Goal: Information Seeking & Learning: Check status

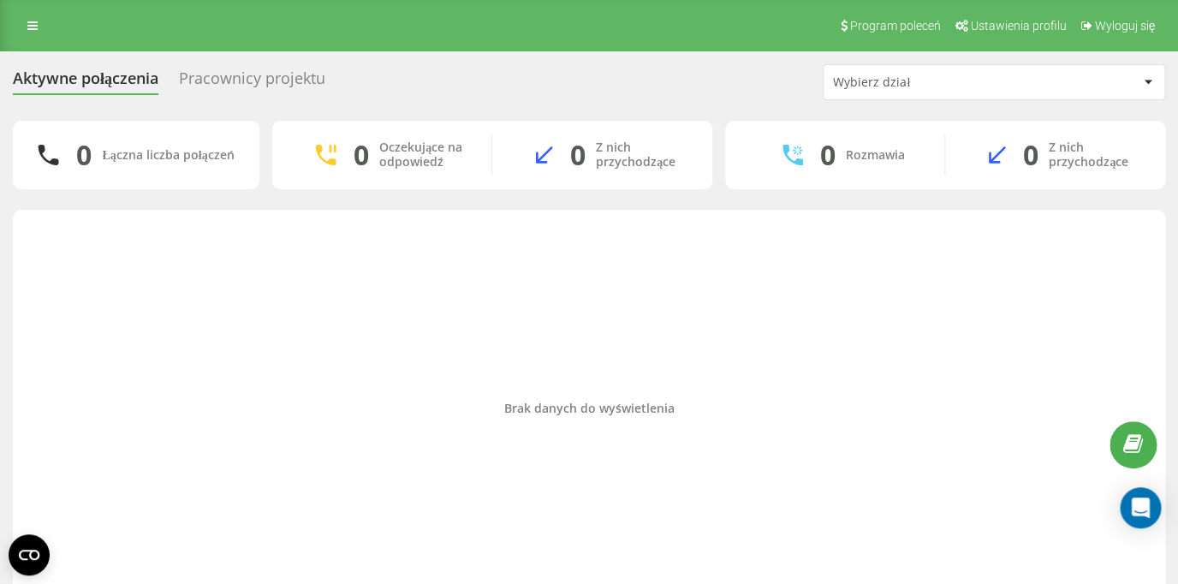
click at [228, 74] on div "Pracownicy projektu" at bounding box center [252, 82] width 146 height 27
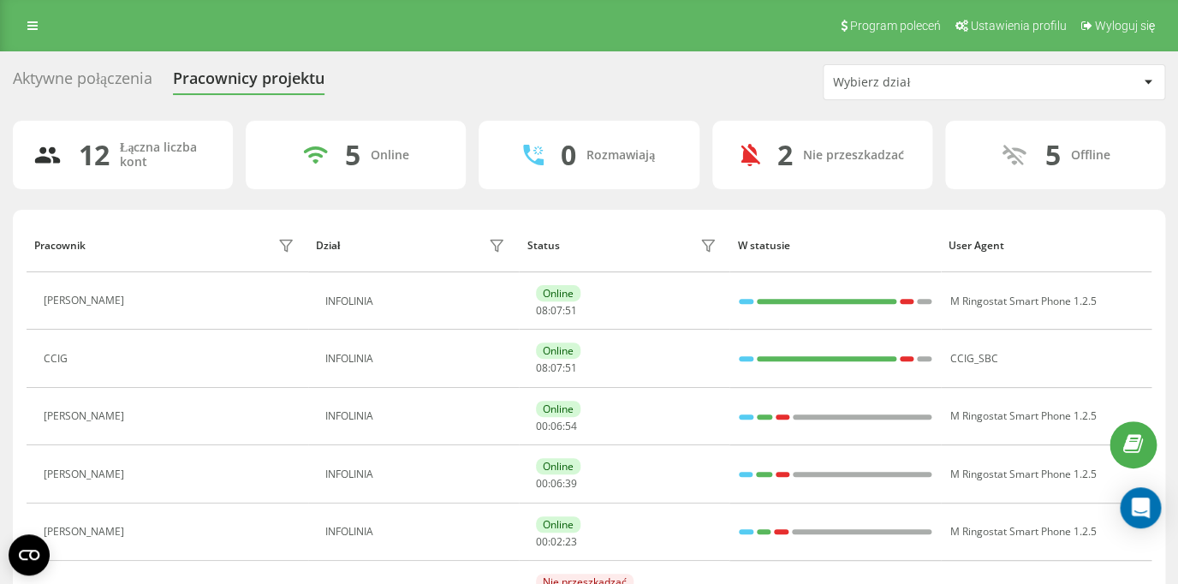
click at [127, 79] on div "Aktywne połączenia" at bounding box center [82, 82] width 139 height 27
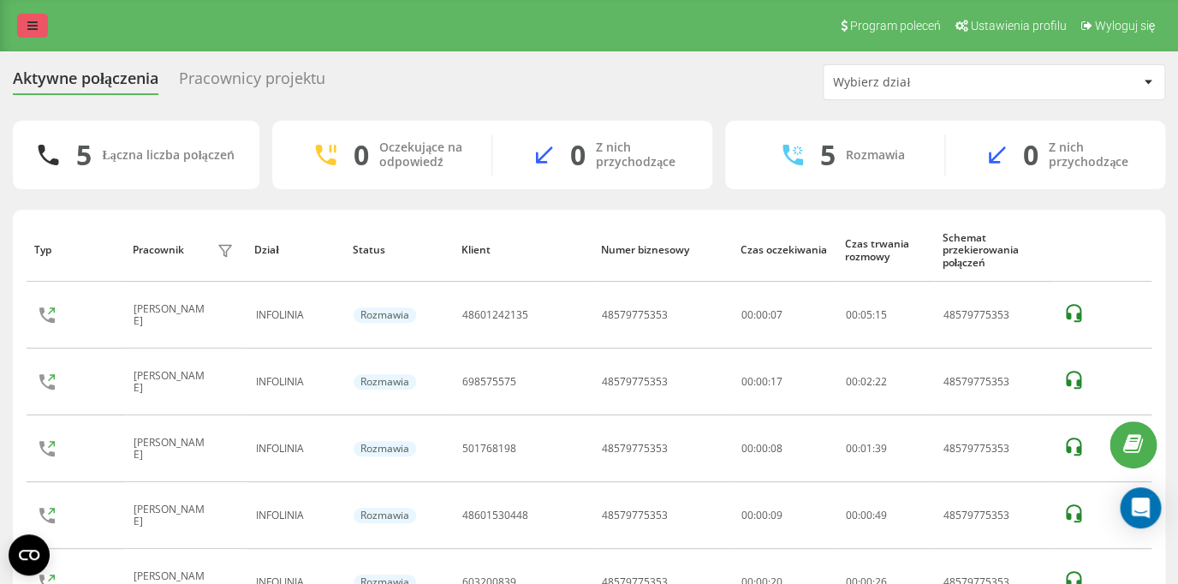
click at [28, 29] on icon at bounding box center [32, 26] width 10 height 12
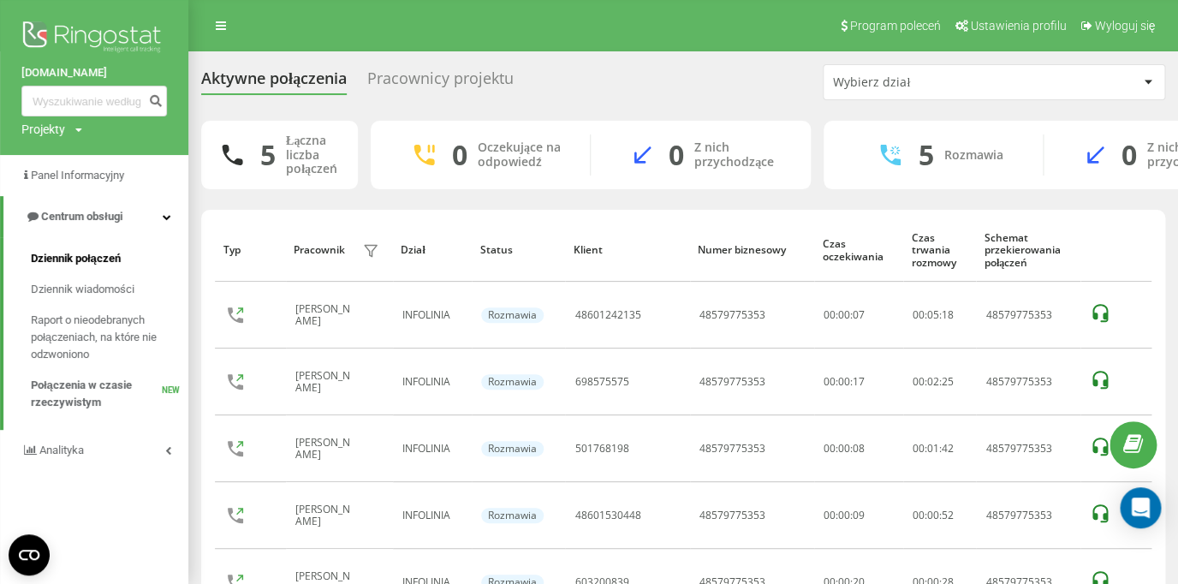
click at [96, 263] on span "Dziennik połączeń" at bounding box center [76, 258] width 90 height 17
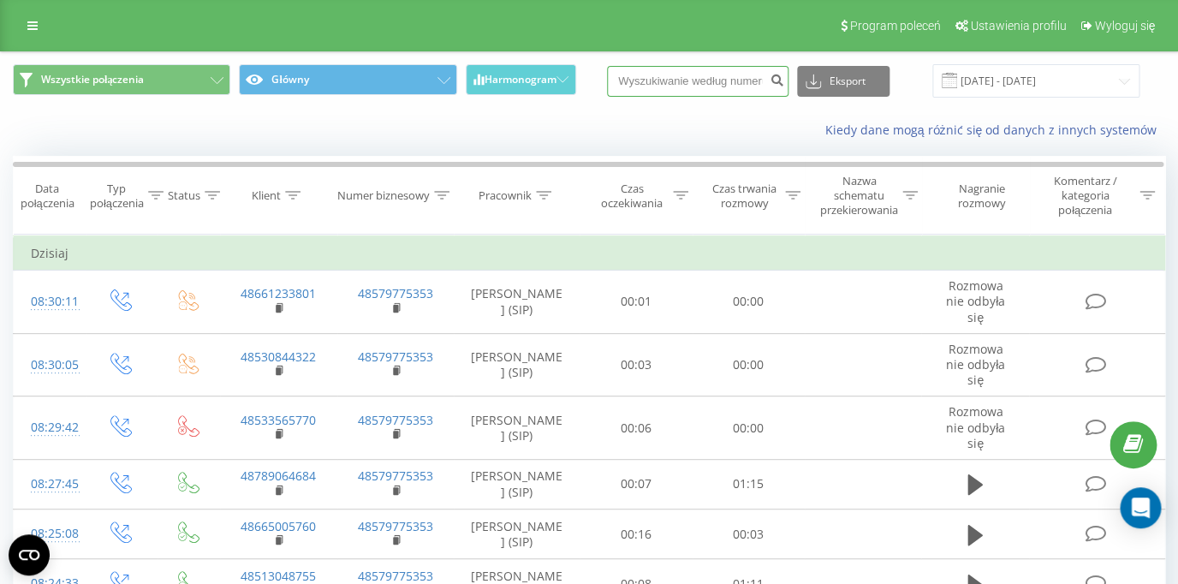
click at [708, 85] on input at bounding box center [697, 81] width 181 height 31
paste input "48601530448"
type input "48601530448"
click at [784, 81] on icon "submit" at bounding box center [776, 78] width 15 height 10
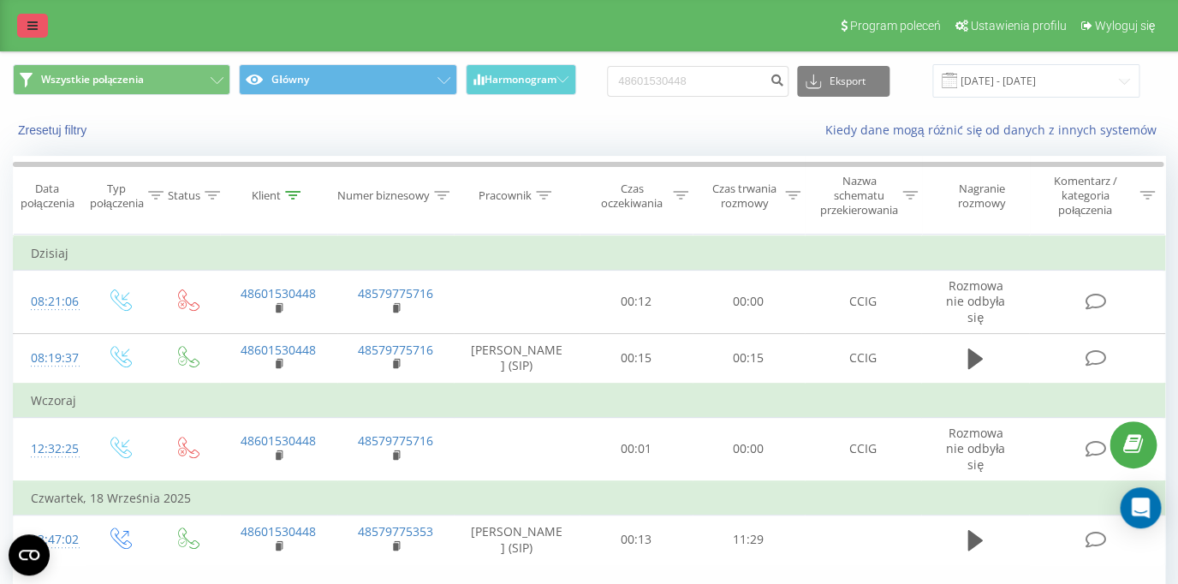
click at [25, 31] on link at bounding box center [32, 26] width 31 height 24
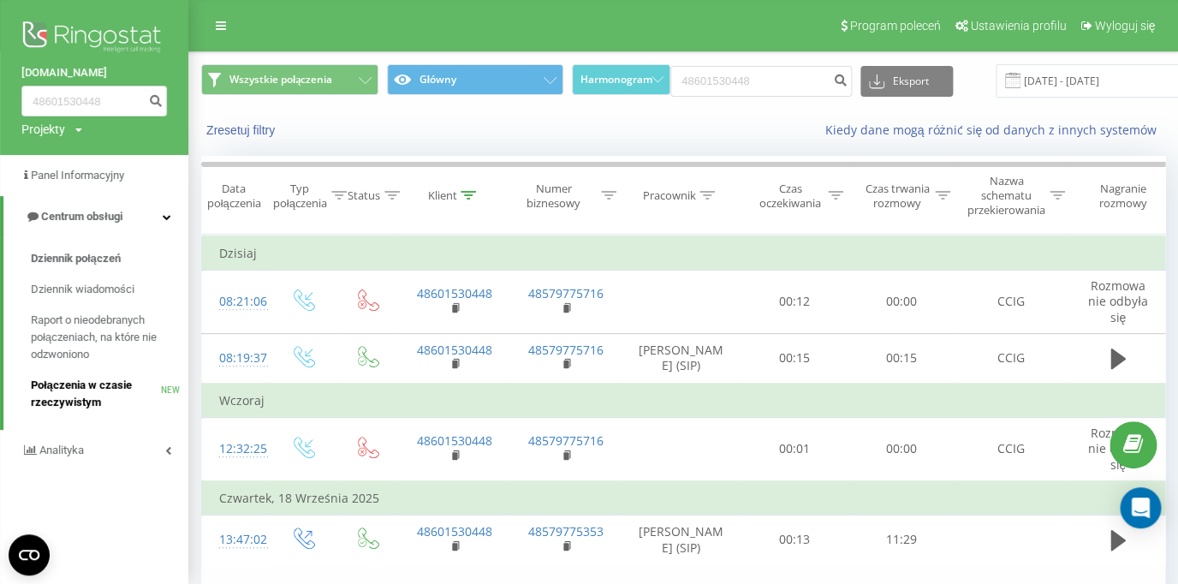
click at [87, 389] on span "Połączenia w czasie rzeczywistym" at bounding box center [96, 394] width 130 height 34
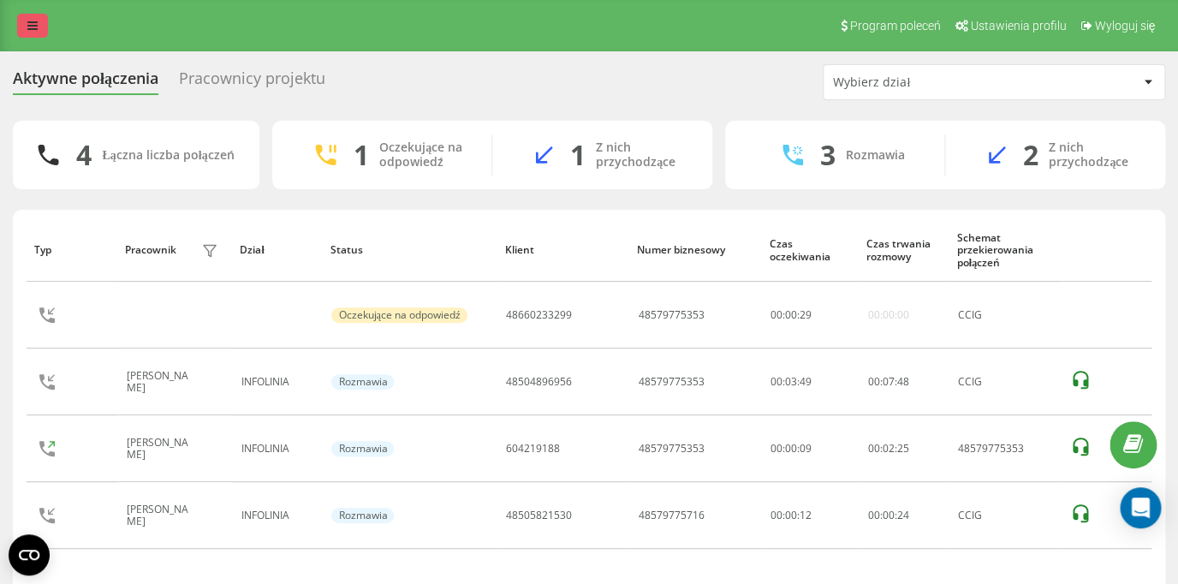
click at [29, 25] on icon at bounding box center [32, 26] width 10 height 12
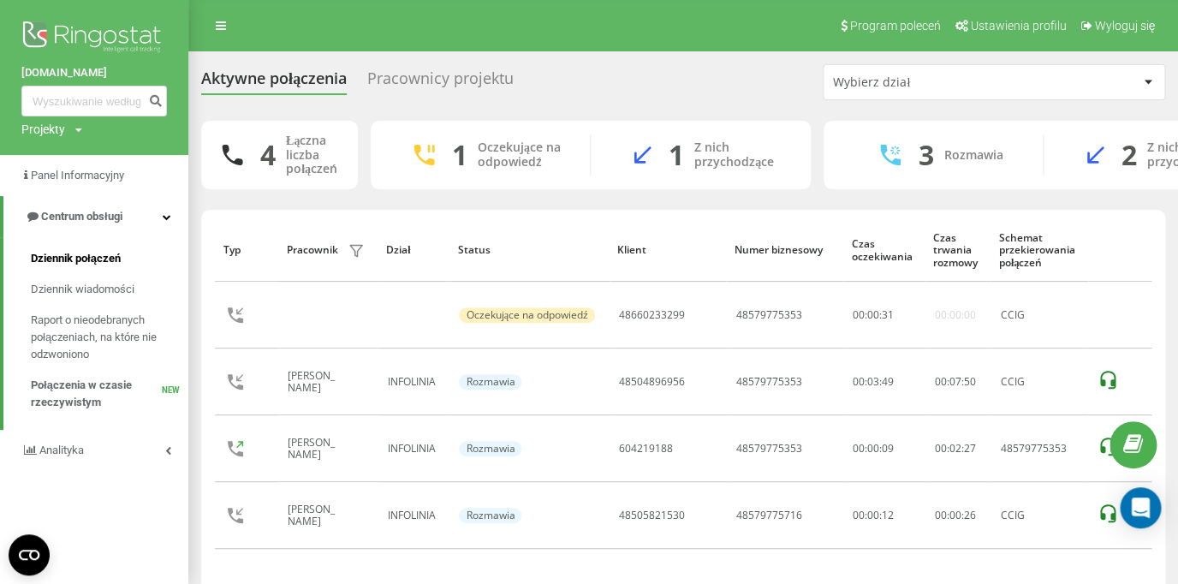
click at [103, 259] on span "Dziennik połączeń" at bounding box center [76, 258] width 90 height 17
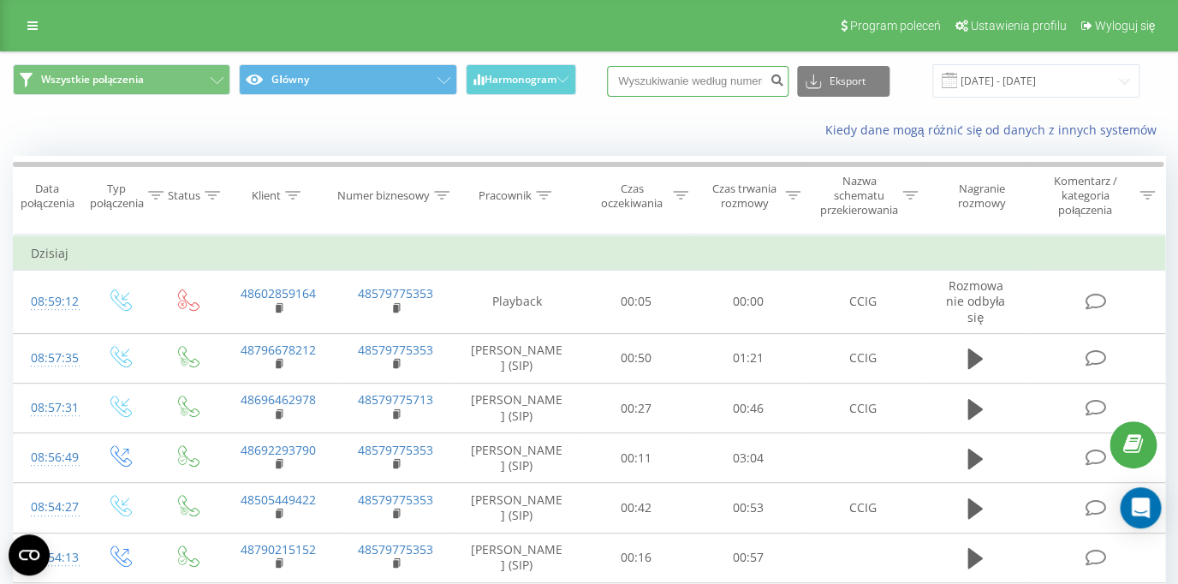
click at [691, 91] on input at bounding box center [697, 81] width 181 height 31
paste input "48505821530"
type input "48505821530"
click at [784, 83] on icon "submit" at bounding box center [776, 78] width 15 height 10
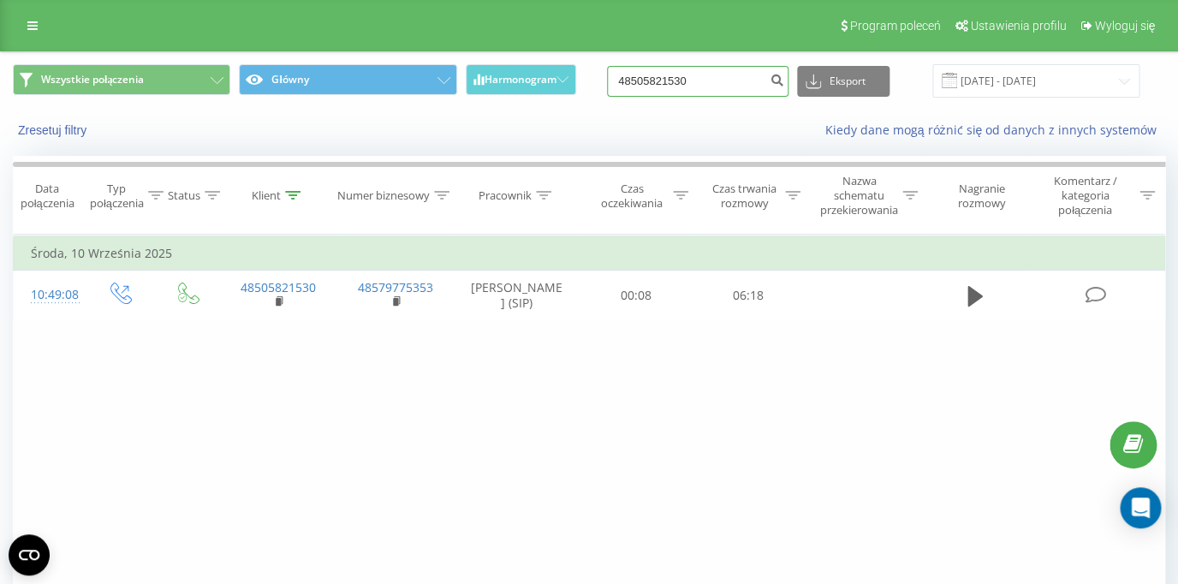
drag, startPoint x: 703, startPoint y: 77, endPoint x: 576, endPoint y: 77, distance: 127.5
click at [607, 77] on input "48505821530" at bounding box center [697, 81] width 181 height 31
paste input "48504140992"
type input "48504140992"
click at [782, 83] on icon "submit" at bounding box center [776, 78] width 15 height 10
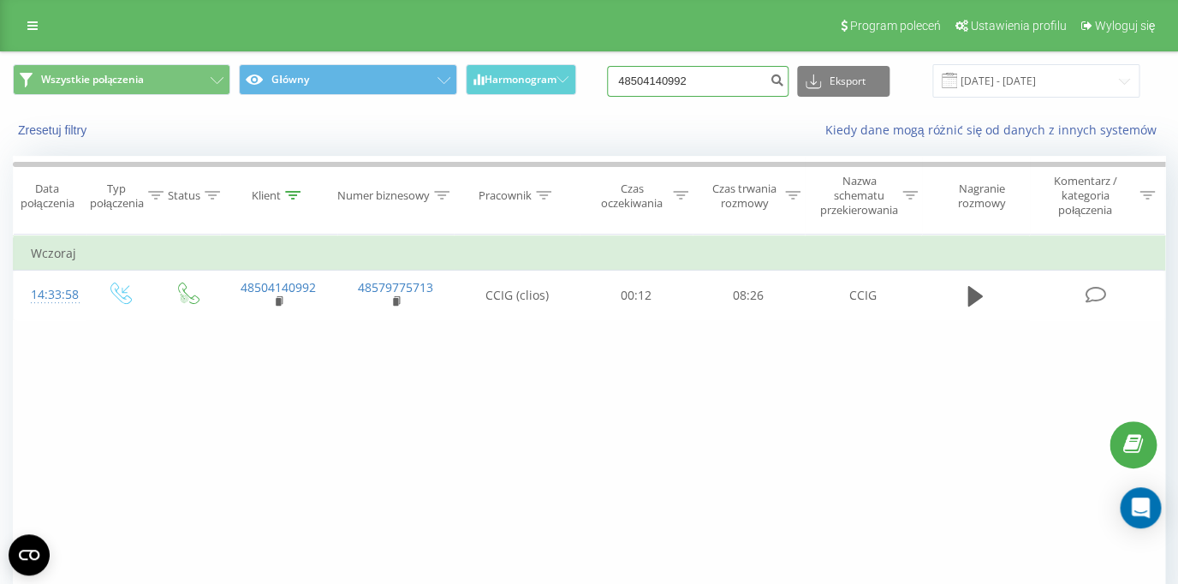
drag, startPoint x: 722, startPoint y: 82, endPoint x: 608, endPoint y: 86, distance: 113.9
click at [608, 86] on input "48504140992" at bounding box center [697, 81] width 181 height 31
paste input "48698678598"
type input "48698678598"
click at [788, 86] on button "submit" at bounding box center [776, 81] width 23 height 31
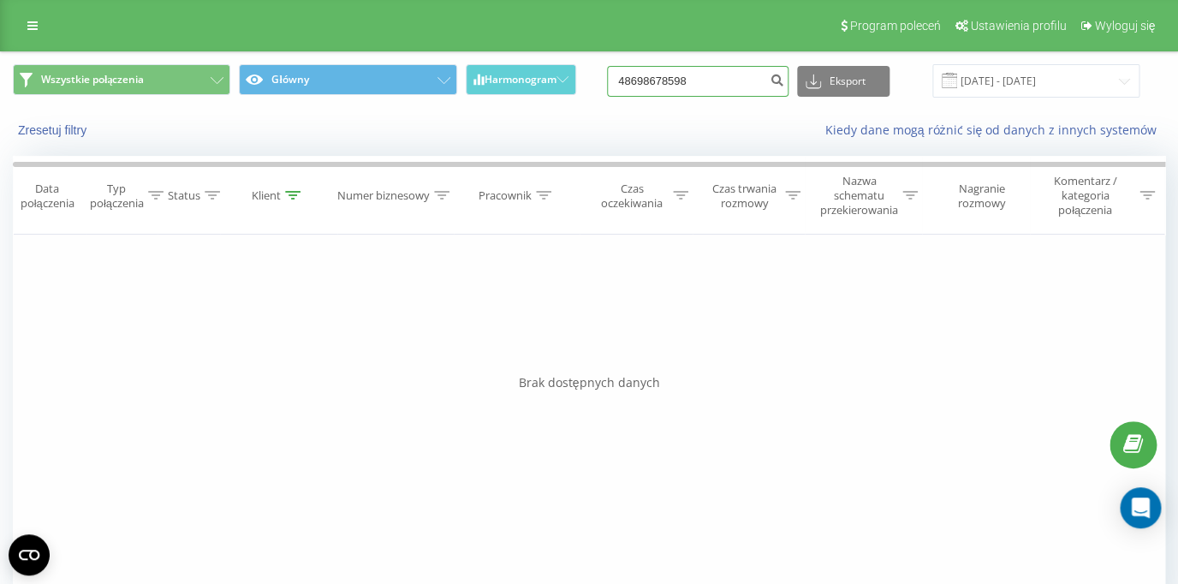
drag, startPoint x: 718, startPoint y: 84, endPoint x: 544, endPoint y: 88, distance: 173.8
click at [607, 88] on input "48698678598" at bounding box center [697, 81] width 181 height 31
paste input "887408903"
type input "887408903"
click at [784, 83] on icon "submit" at bounding box center [776, 78] width 15 height 10
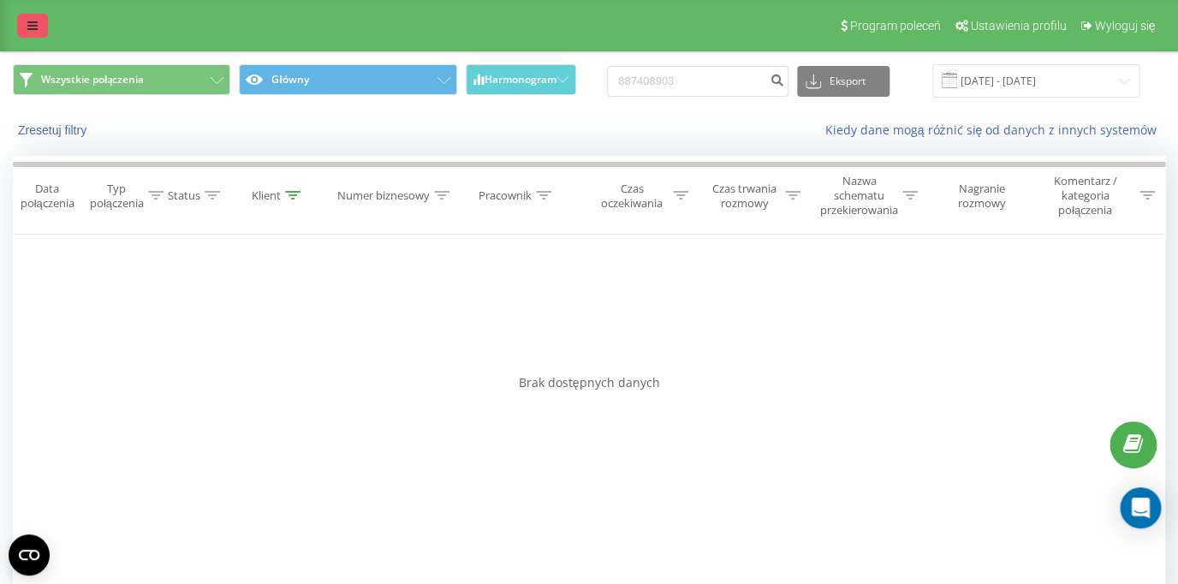
click at [28, 33] on link at bounding box center [32, 26] width 31 height 24
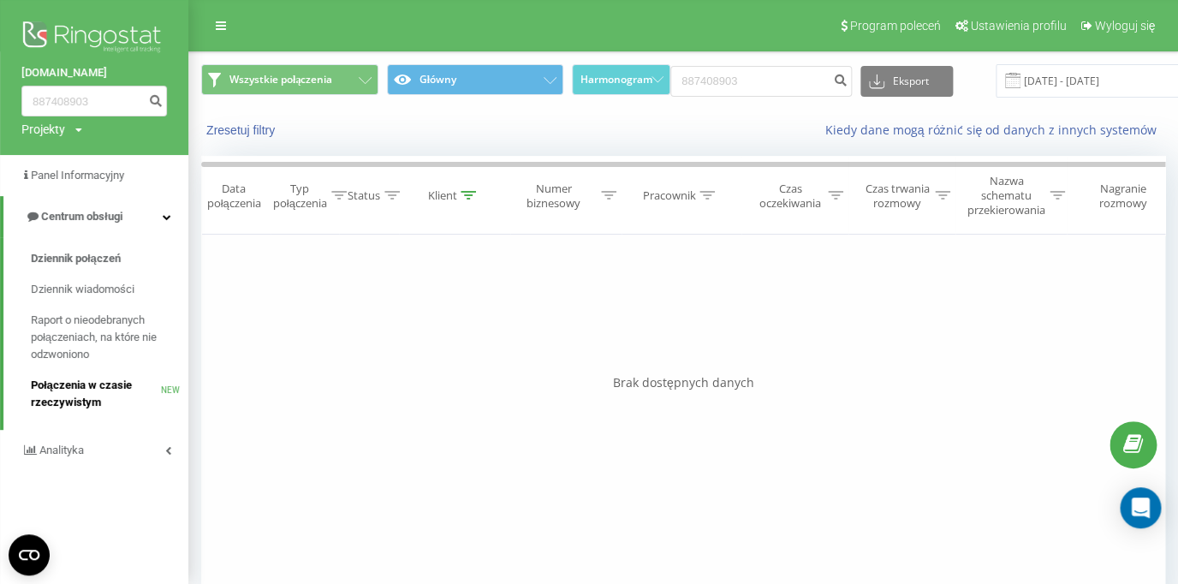
click at [97, 383] on span "Połączenia w czasie rzeczywistym" at bounding box center [96, 394] width 130 height 34
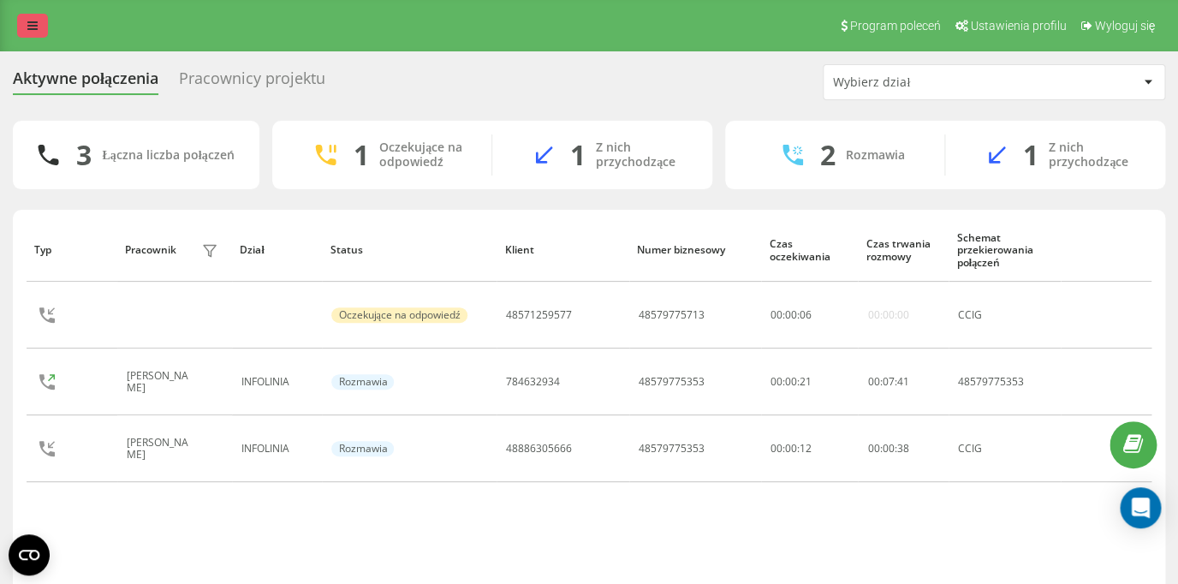
click at [28, 29] on icon at bounding box center [32, 26] width 10 height 12
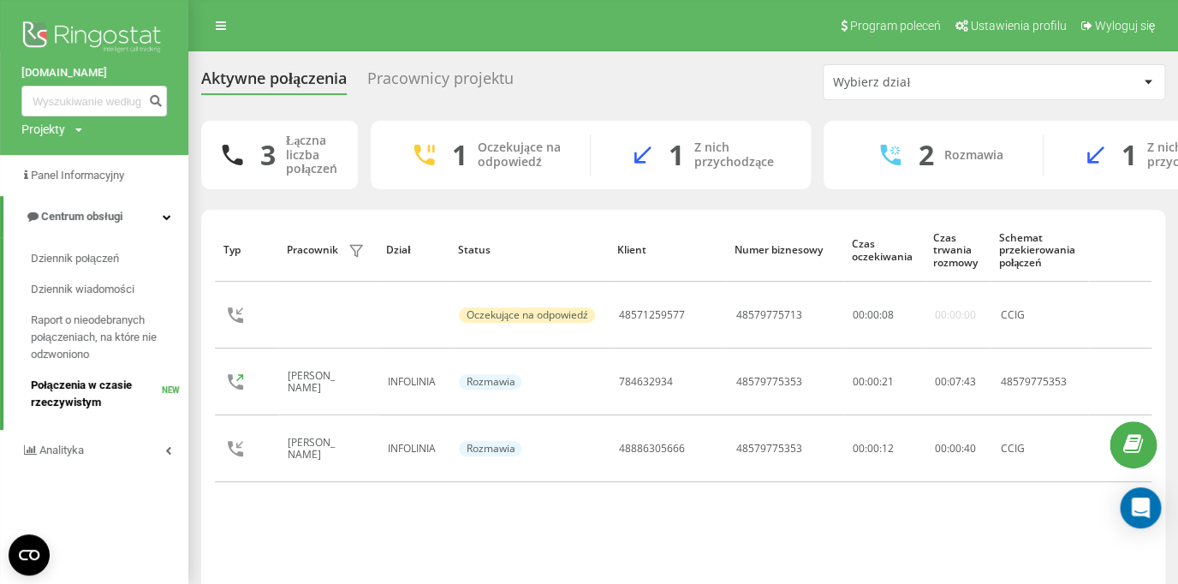
click at [84, 385] on span "Połączenia w czasie rzeczywistym" at bounding box center [96, 394] width 131 height 34
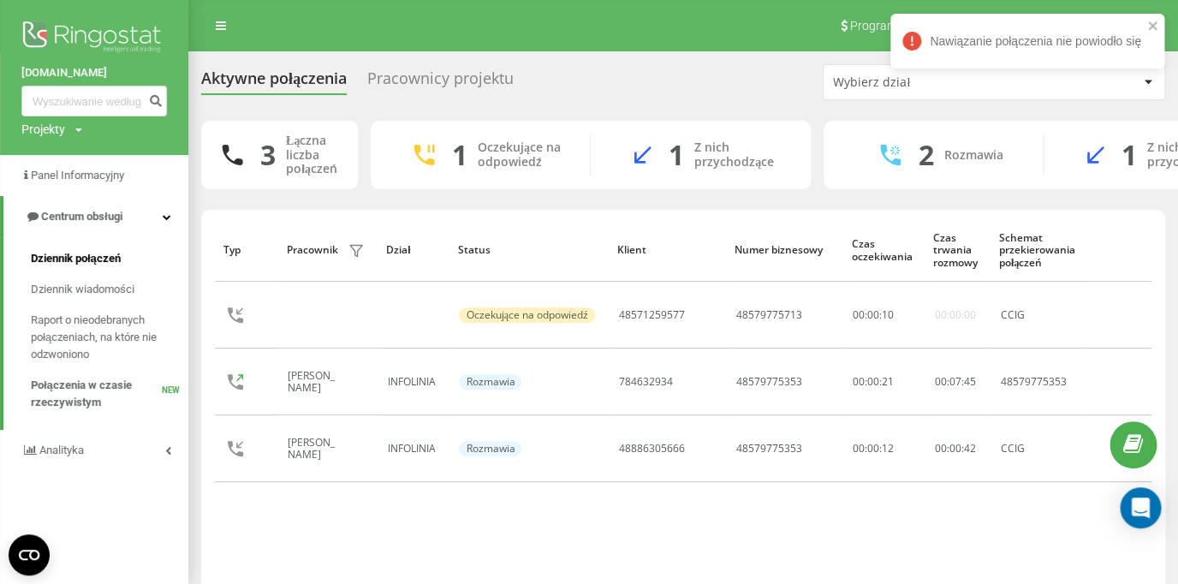
click at [110, 259] on span "Dziennik połączeń" at bounding box center [76, 258] width 90 height 17
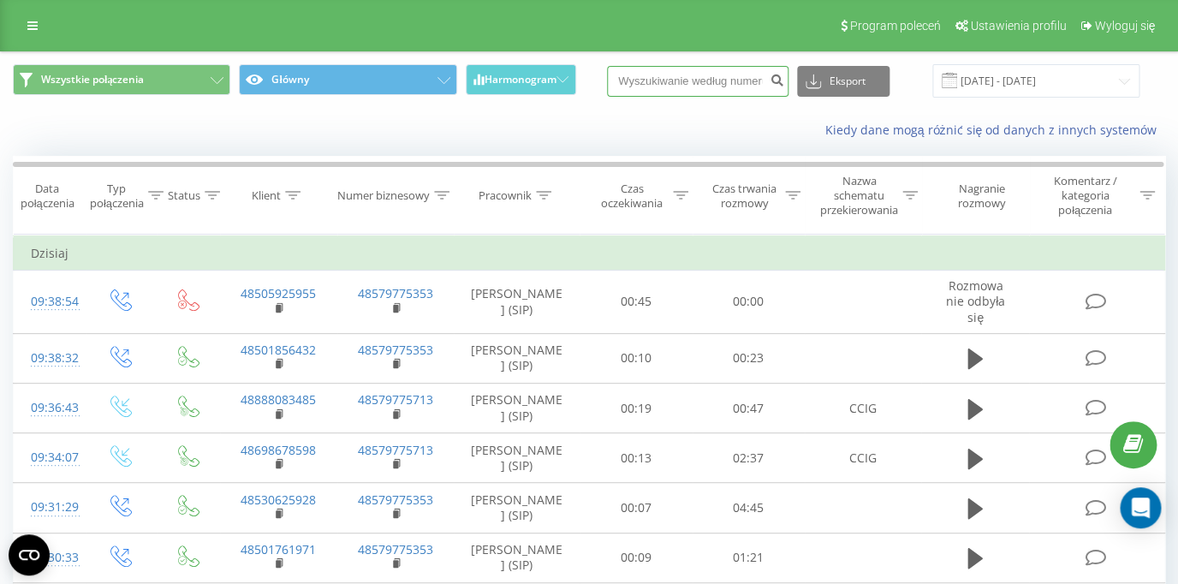
click at [678, 79] on input at bounding box center [697, 81] width 181 height 31
paste input "48886305666"
type input "48886305666"
click at [784, 83] on icon "submit" at bounding box center [776, 78] width 15 height 10
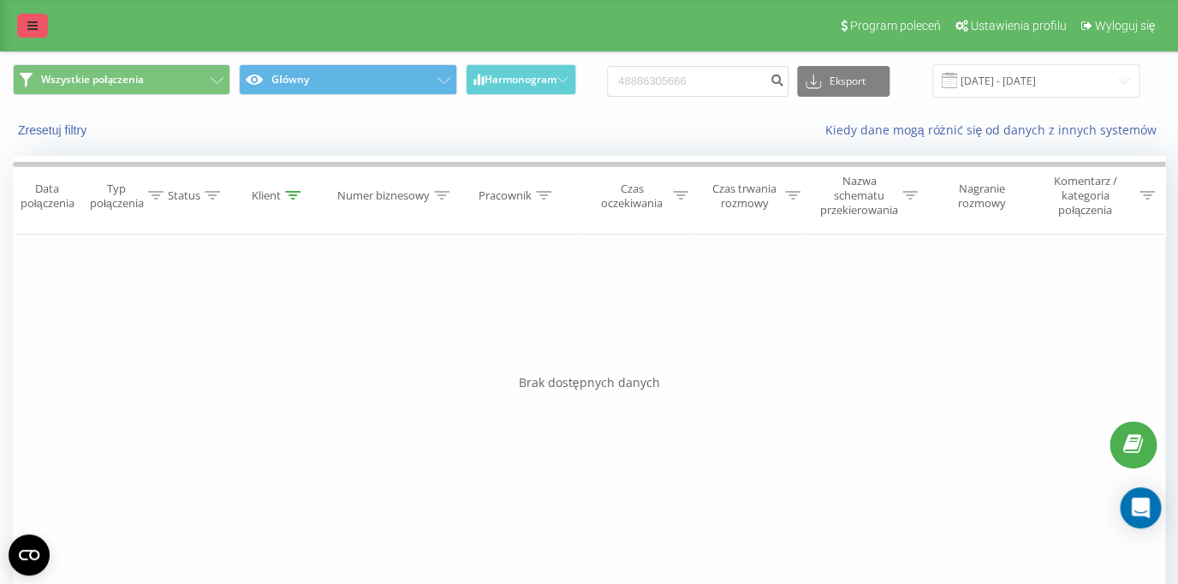
click at [38, 27] on link at bounding box center [32, 26] width 31 height 24
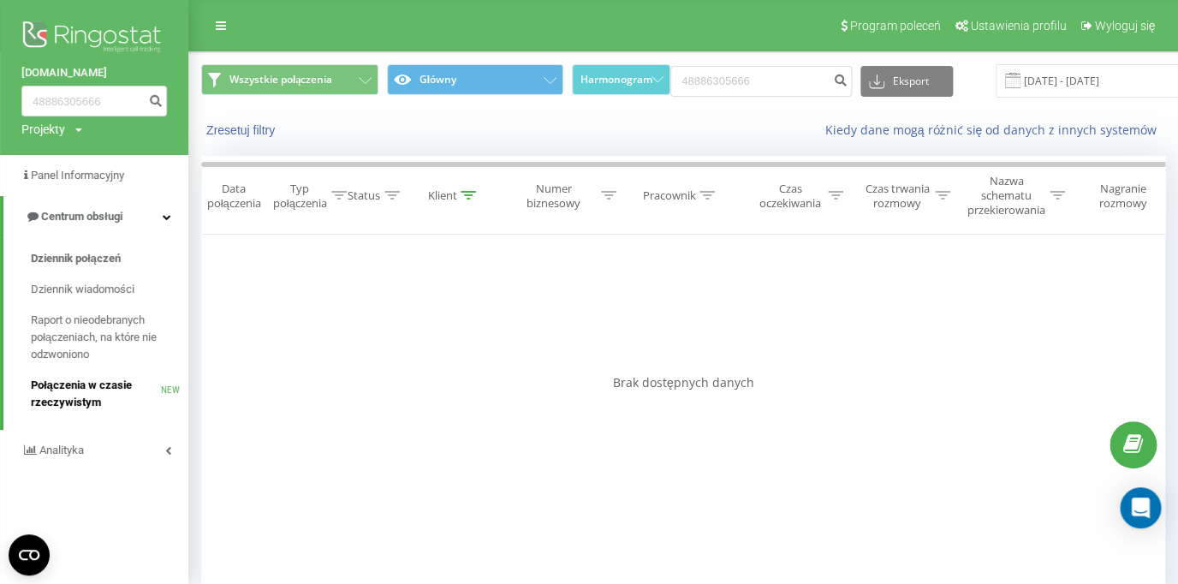
click at [76, 389] on span "Połączenia w czasie rzeczywistym" at bounding box center [96, 394] width 130 height 34
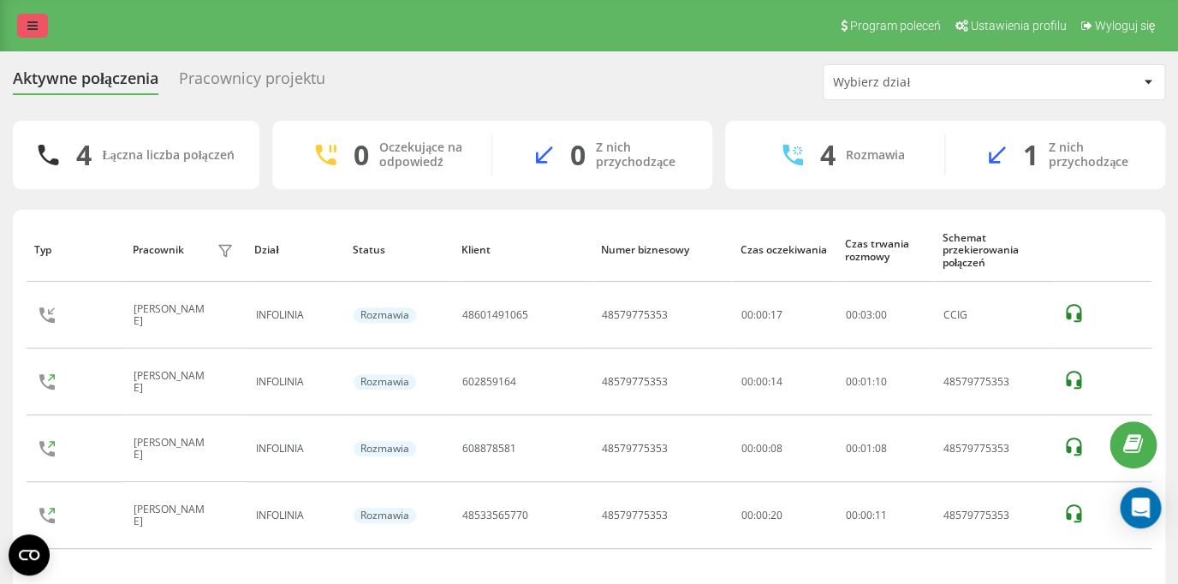
click at [38, 25] on icon at bounding box center [32, 26] width 10 height 12
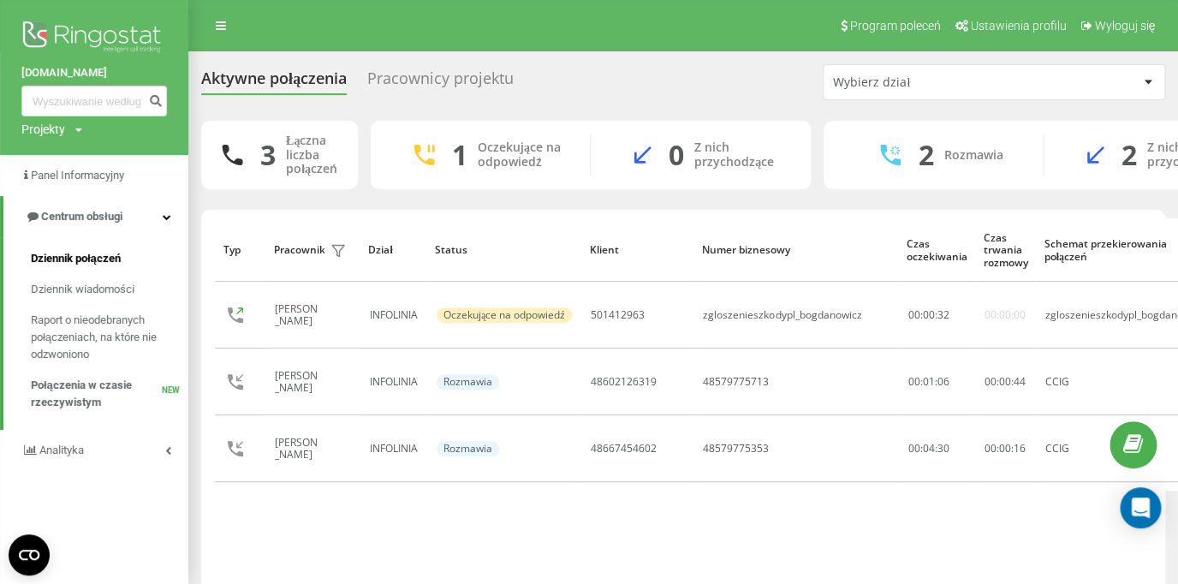
click at [94, 265] on span "Dziennik połączeń" at bounding box center [76, 258] width 90 height 17
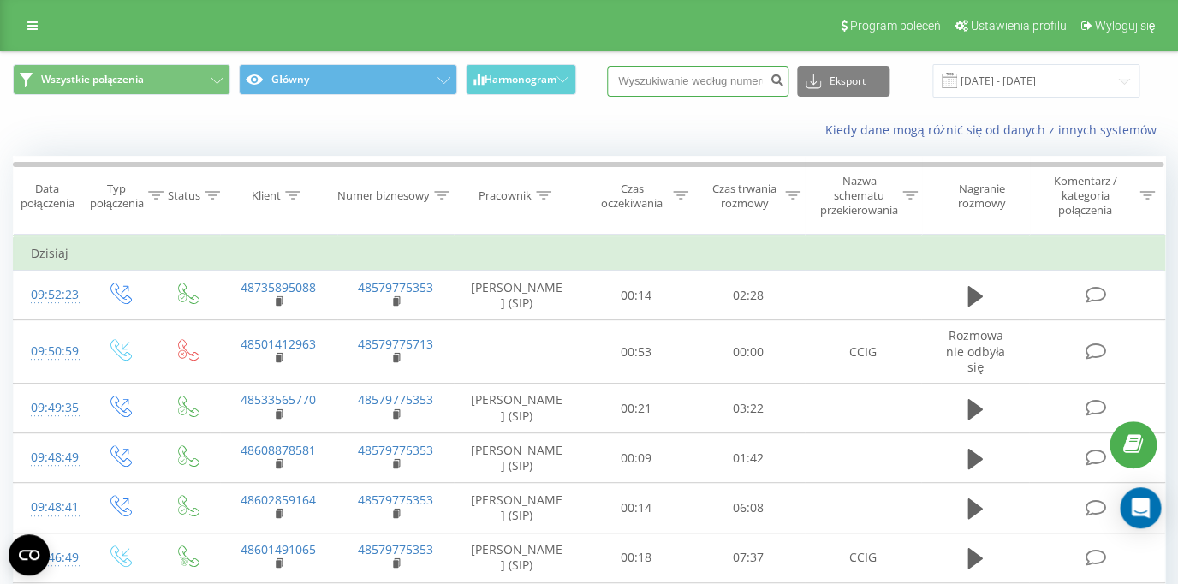
click at [716, 89] on input at bounding box center [697, 81] width 181 height 31
paste input "48667454602"
type input "48667454602"
click at [780, 83] on icon "submit" at bounding box center [776, 78] width 15 height 10
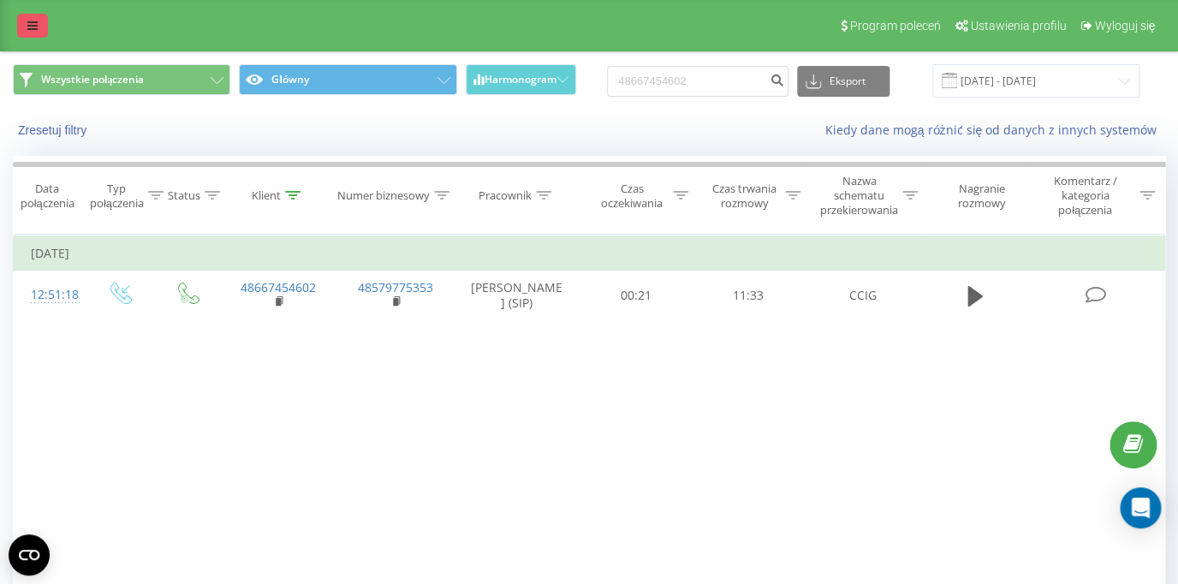
click at [31, 31] on icon at bounding box center [32, 26] width 10 height 12
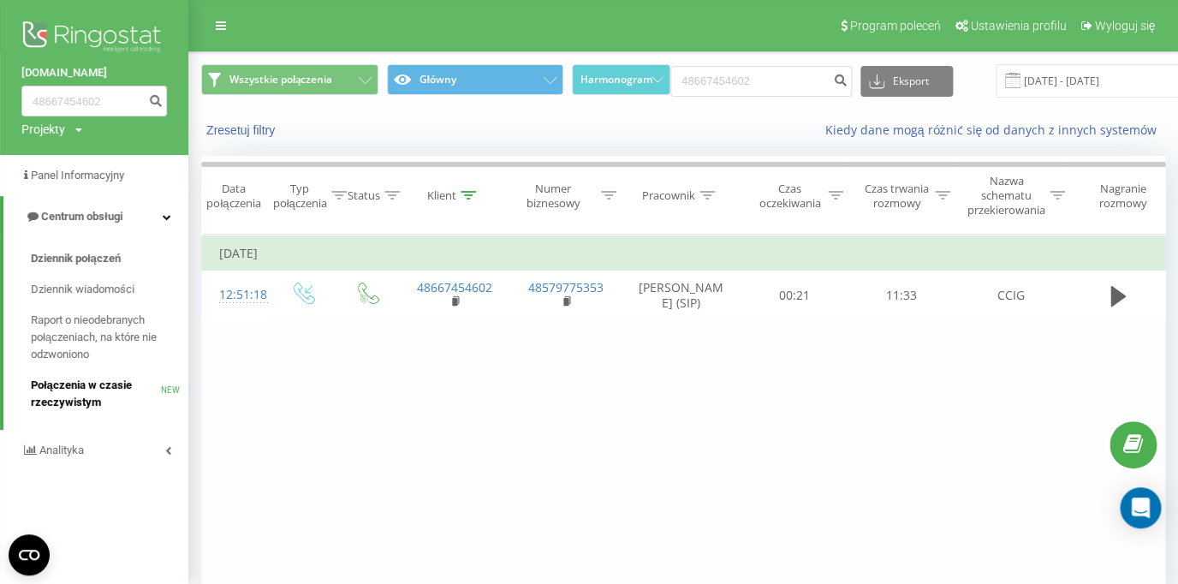
click at [101, 383] on span "Połączenia w czasie rzeczywistym" at bounding box center [96, 394] width 130 height 34
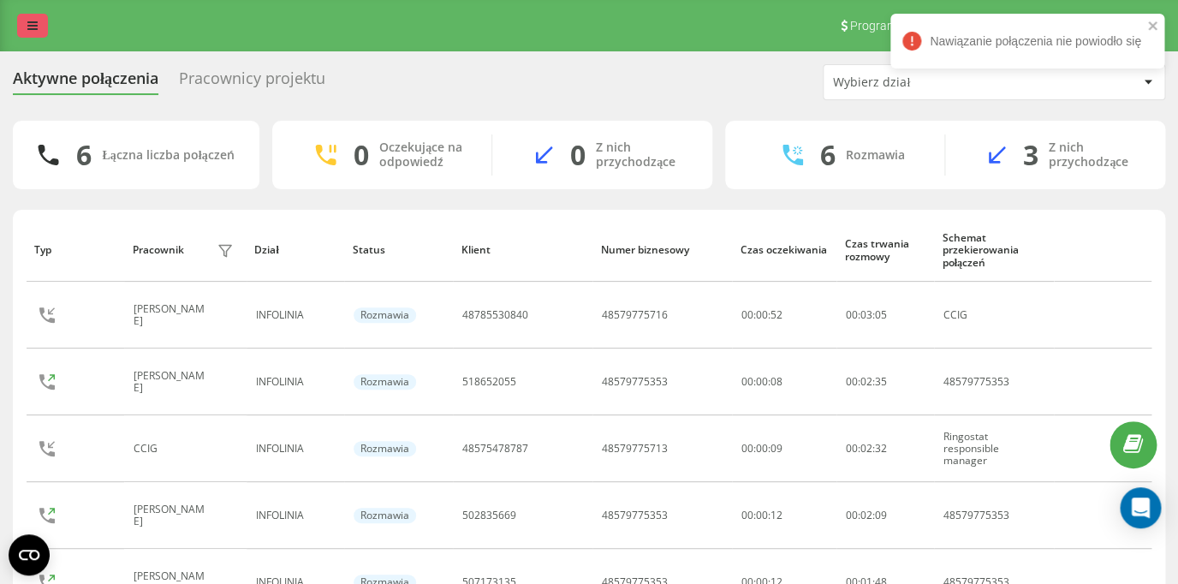
click at [36, 31] on icon at bounding box center [32, 26] width 10 height 12
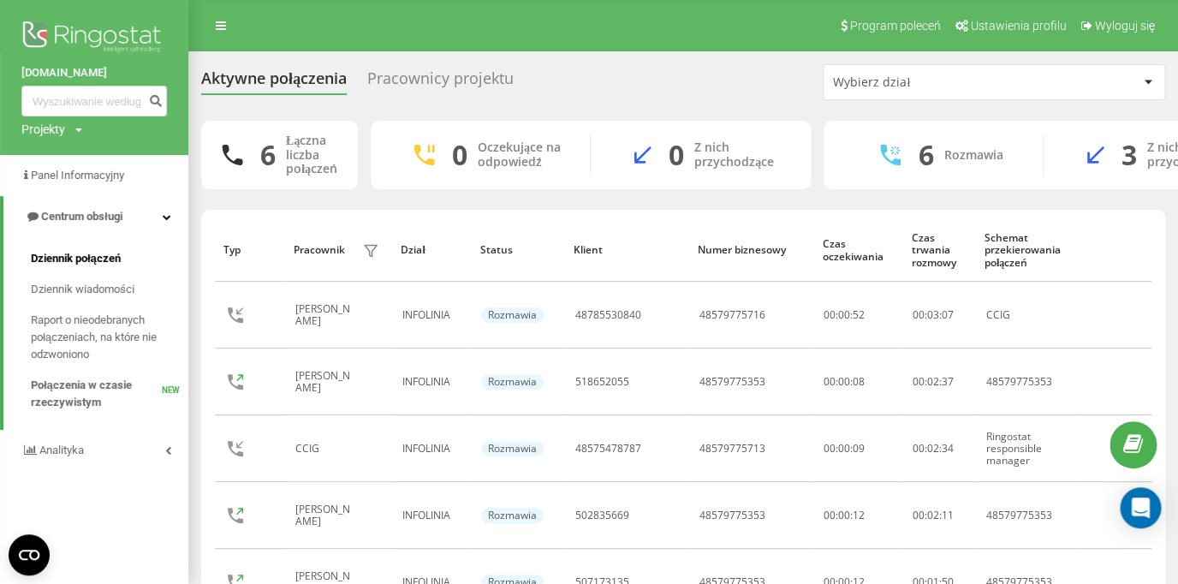
click at [74, 270] on link "Dziennik połączeń" at bounding box center [109, 258] width 157 height 31
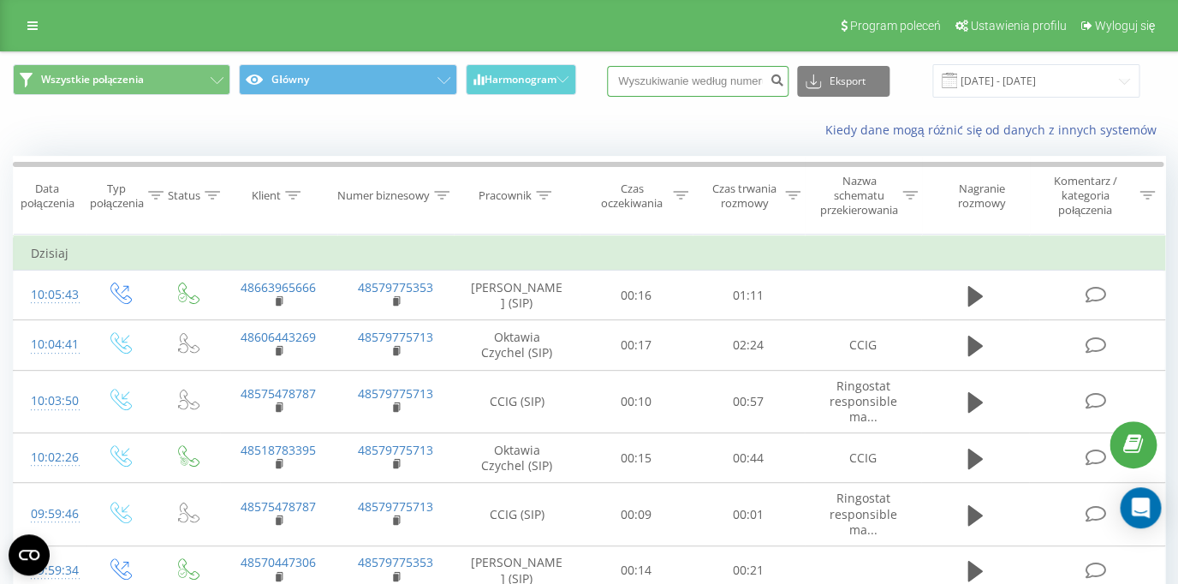
click at [720, 80] on input at bounding box center [697, 81] width 181 height 31
paste input "48570447306"
type input "48570447306"
click at [784, 83] on icon "submit" at bounding box center [776, 78] width 15 height 10
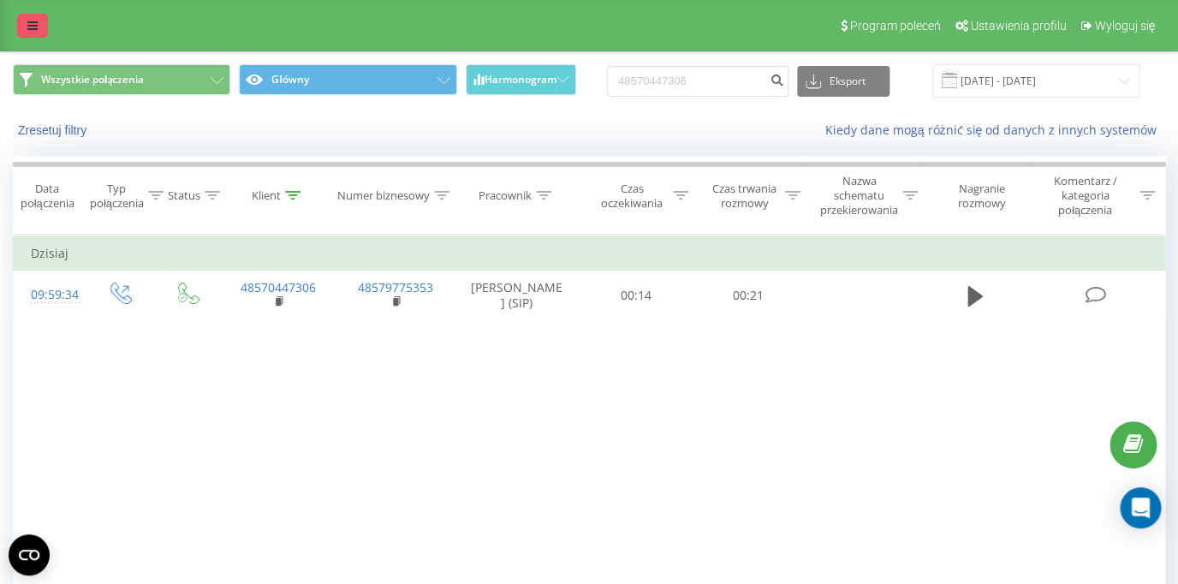
click at [36, 28] on icon at bounding box center [32, 26] width 10 height 12
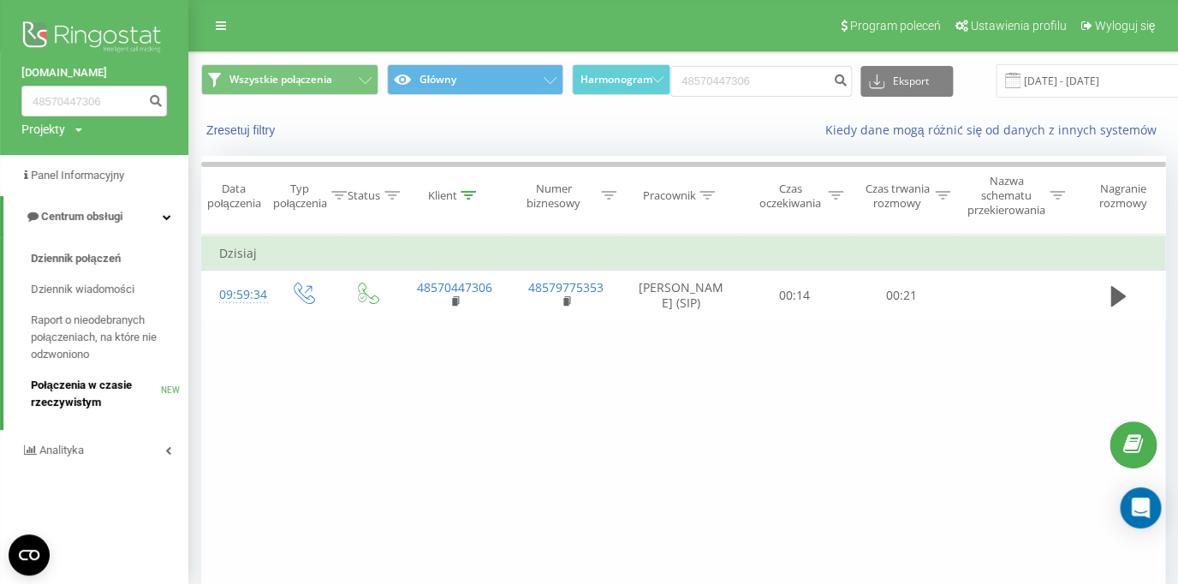
click at [80, 377] on link "Połączenia w czasie rzeczywistym NEW" at bounding box center [109, 394] width 157 height 48
click at [83, 395] on span "Połączenia w czasie rzeczywistym" at bounding box center [96, 394] width 130 height 34
click at [86, 383] on span "Połączenia w czasie rzeczywistym" at bounding box center [96, 394] width 130 height 34
click at [78, 387] on span "Połączenia w czasie rzeczywistym" at bounding box center [96, 394] width 130 height 34
click at [76, 386] on span "Połączenia w czasie rzeczywistym" at bounding box center [96, 394] width 130 height 34
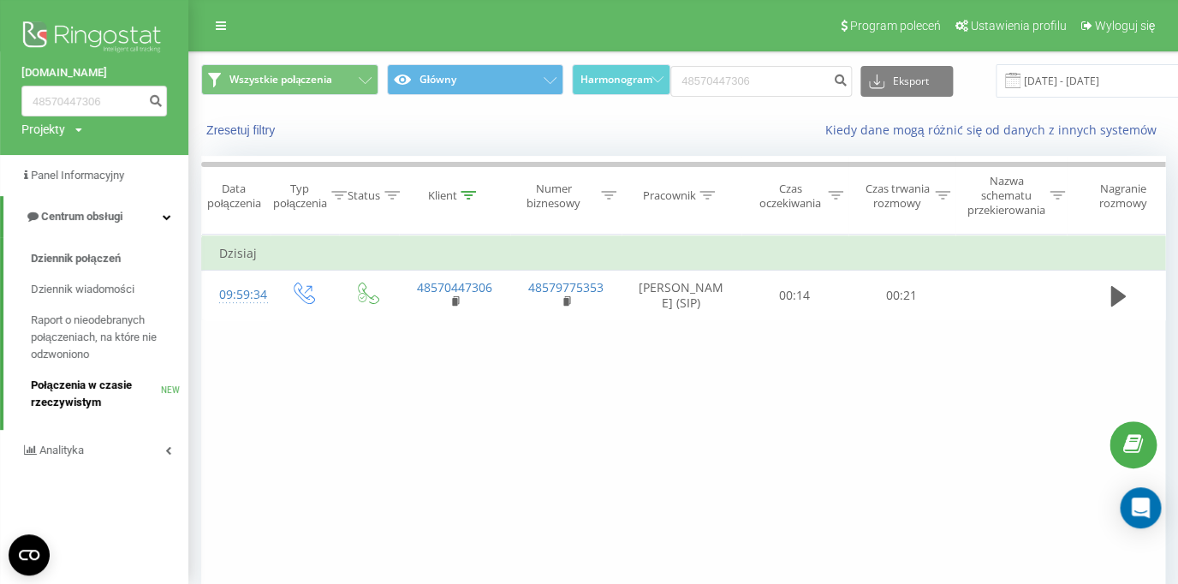
click at [76, 386] on span "Połączenia w czasie rzeczywistym" at bounding box center [96, 394] width 130 height 34
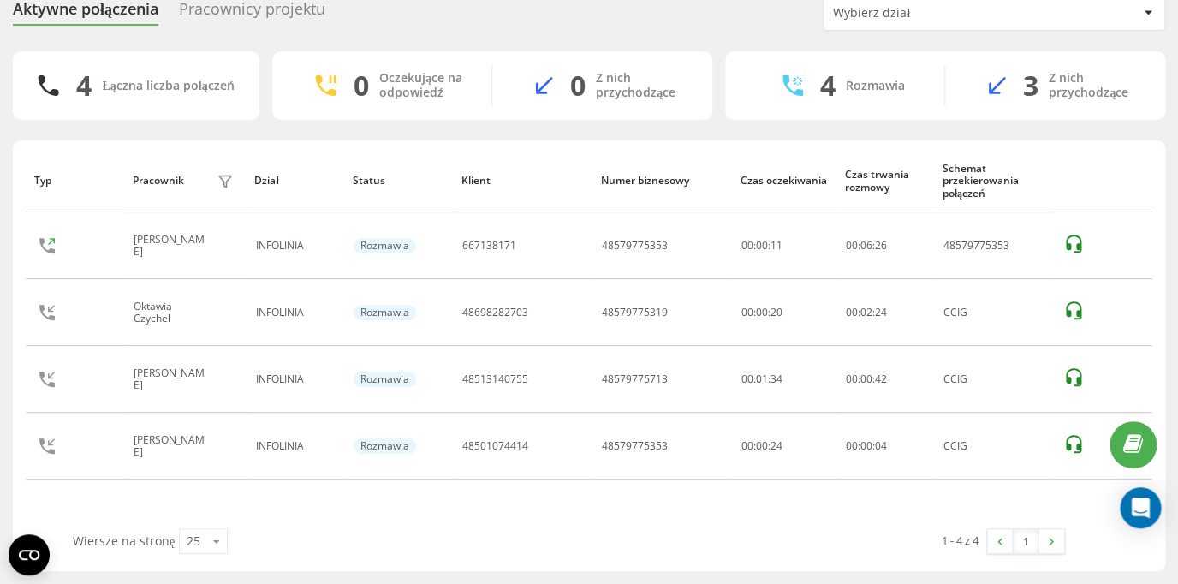
scroll to position [69, 0]
click at [276, 9] on div "Pracownicy projektu" at bounding box center [252, 13] width 146 height 27
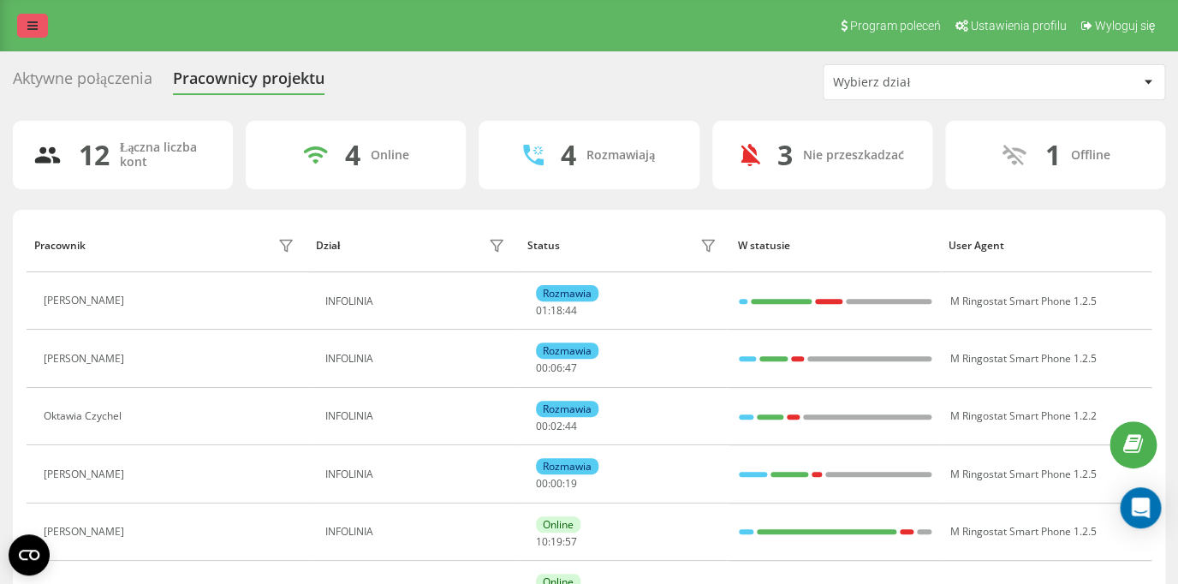
click at [33, 31] on icon at bounding box center [32, 26] width 10 height 12
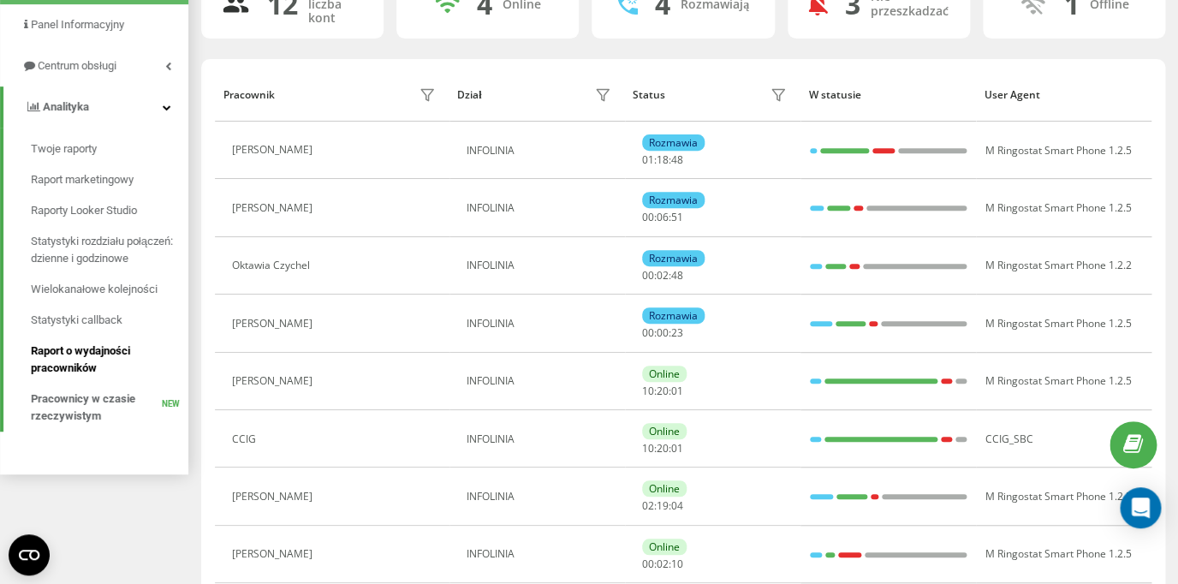
scroll to position [68, 0]
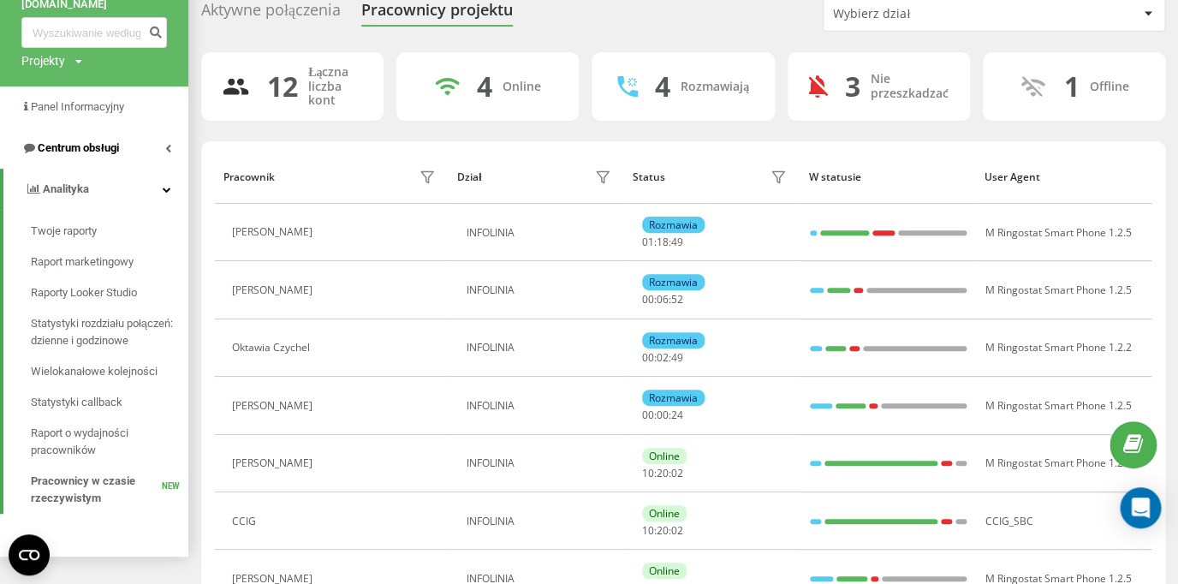
click at [167, 146] on icon at bounding box center [168, 148] width 6 height 9
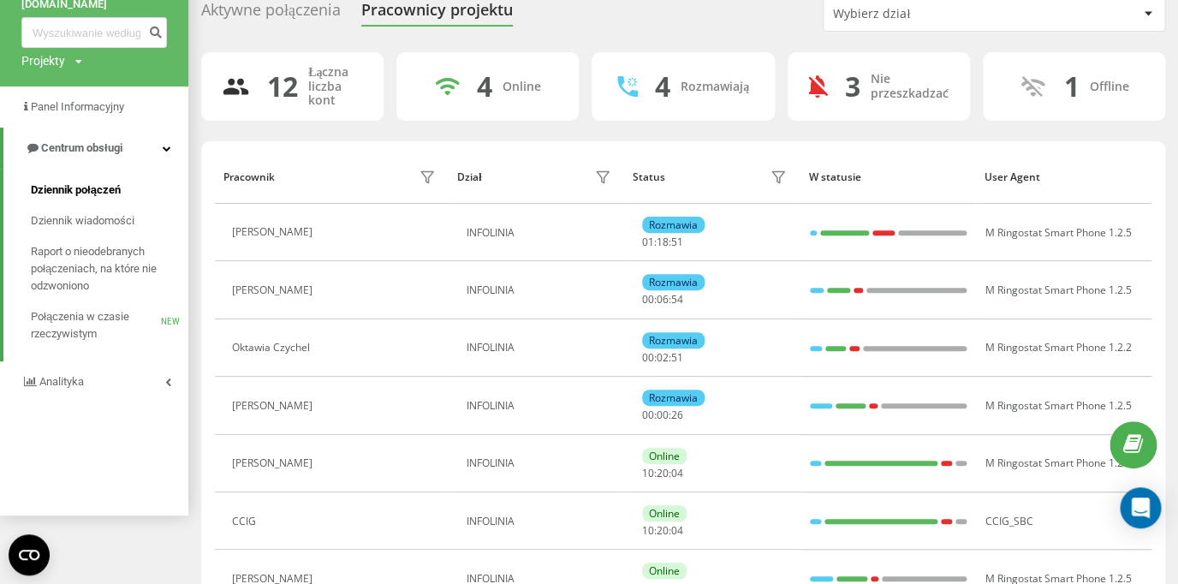
click at [102, 187] on span "Dziennik połączeń" at bounding box center [76, 189] width 90 height 17
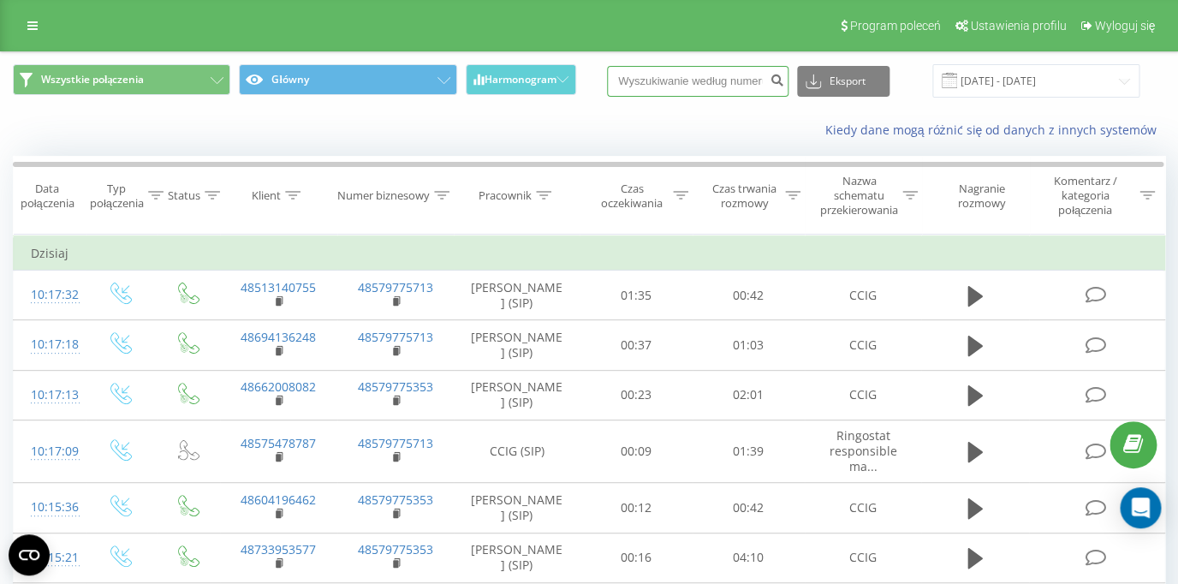
click at [680, 83] on input at bounding box center [697, 81] width 181 height 31
paste input "48501074414"
type input "48501074414"
click at [782, 79] on icon "submit" at bounding box center [776, 78] width 15 height 10
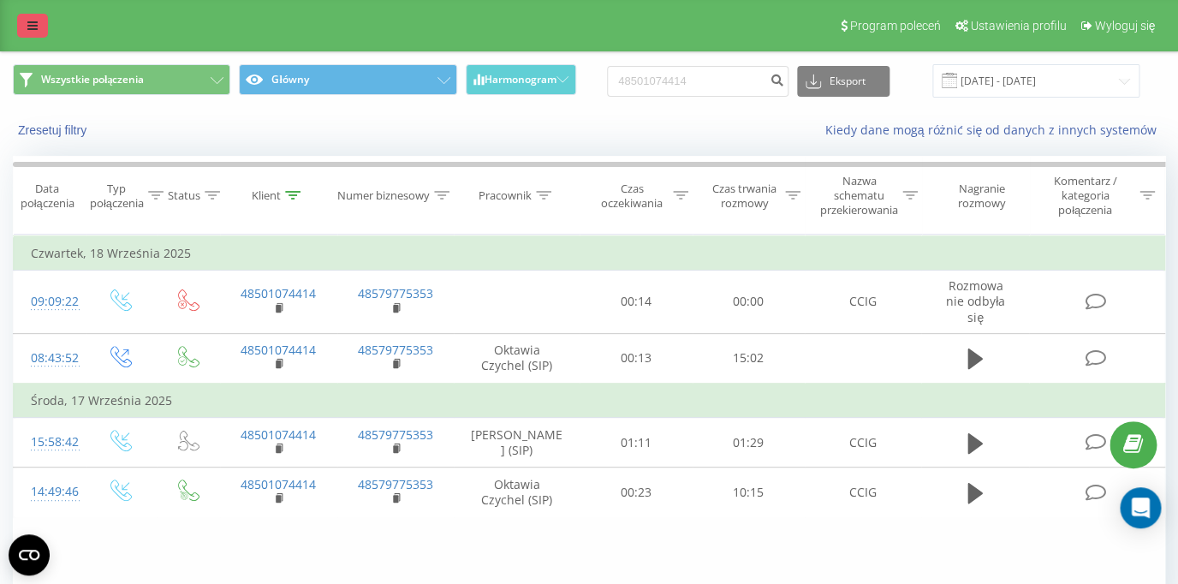
click at [33, 26] on icon at bounding box center [32, 26] width 10 height 12
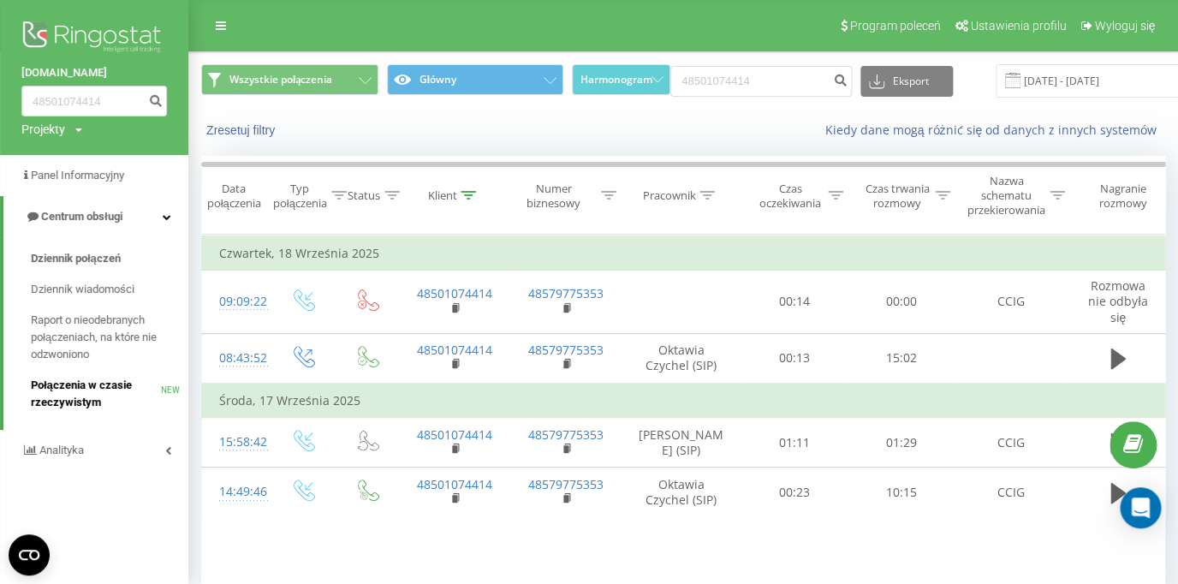
click at [56, 383] on span "Połączenia w czasie rzeczywistym" at bounding box center [96, 394] width 130 height 34
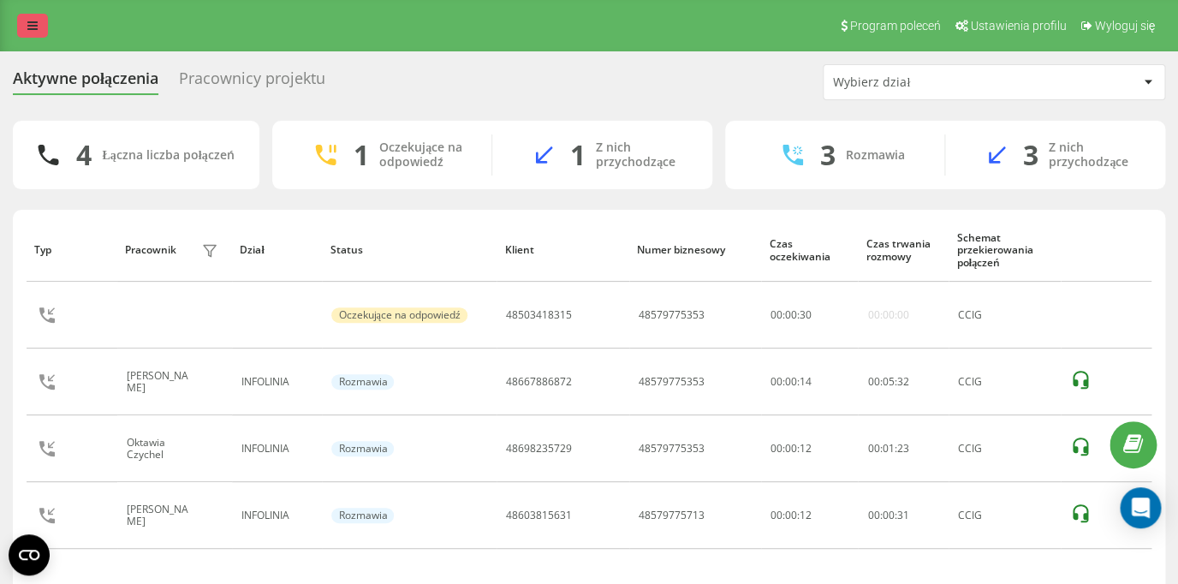
click at [37, 28] on icon at bounding box center [32, 26] width 10 height 12
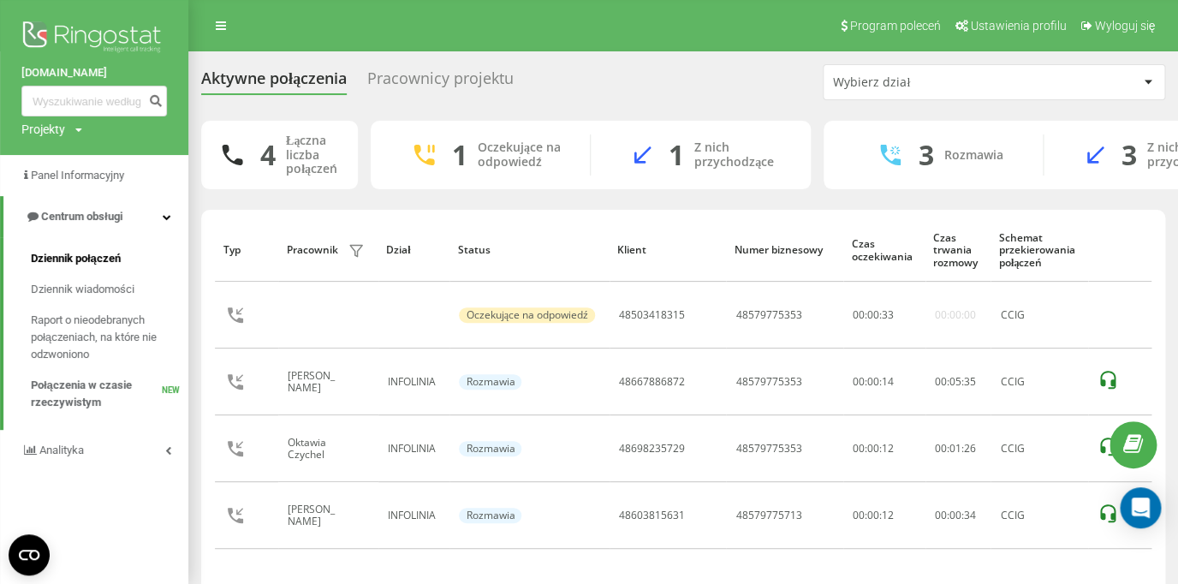
click at [117, 251] on span "Dziennik połączeń" at bounding box center [76, 258] width 90 height 17
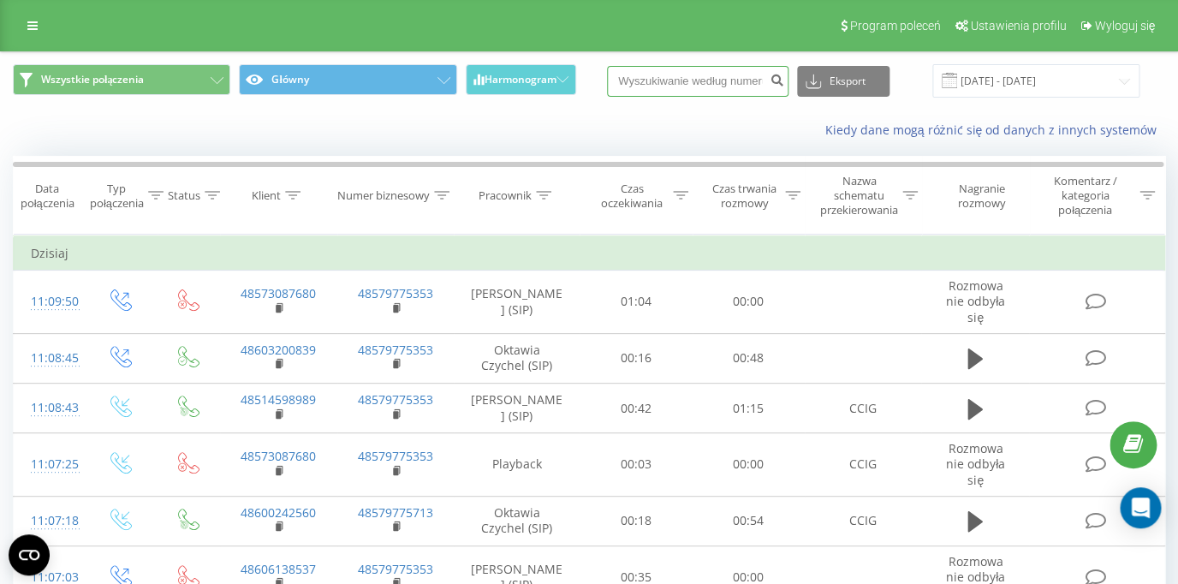
click at [676, 81] on input at bounding box center [697, 81] width 181 height 31
paste input "48603815631"
type input "48603815631"
click at [784, 83] on icon "submit" at bounding box center [776, 78] width 15 height 10
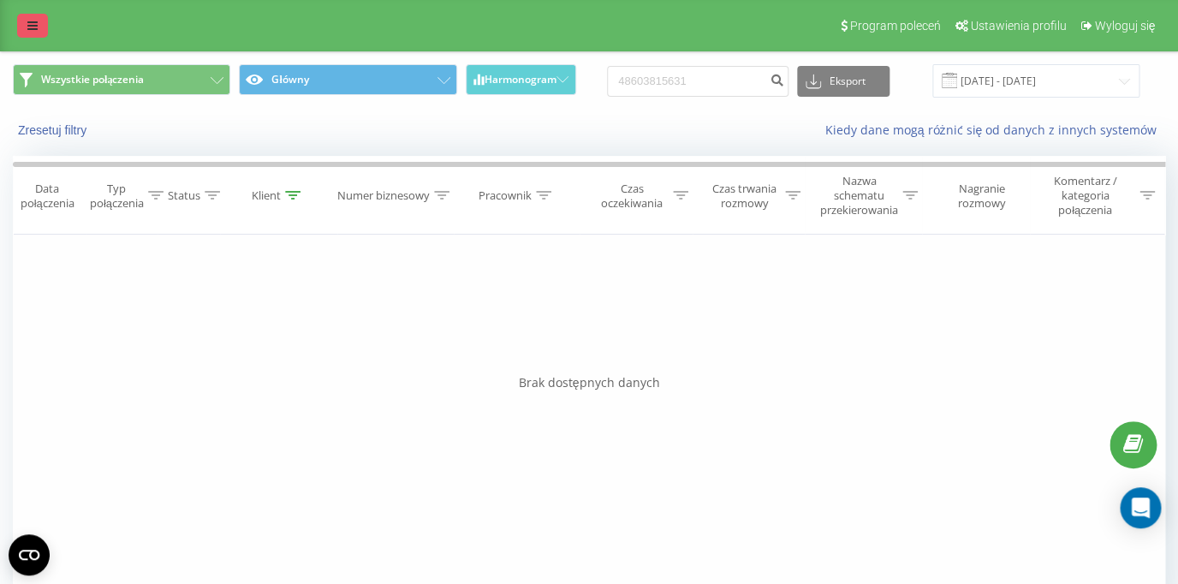
click at [27, 28] on link at bounding box center [32, 26] width 31 height 24
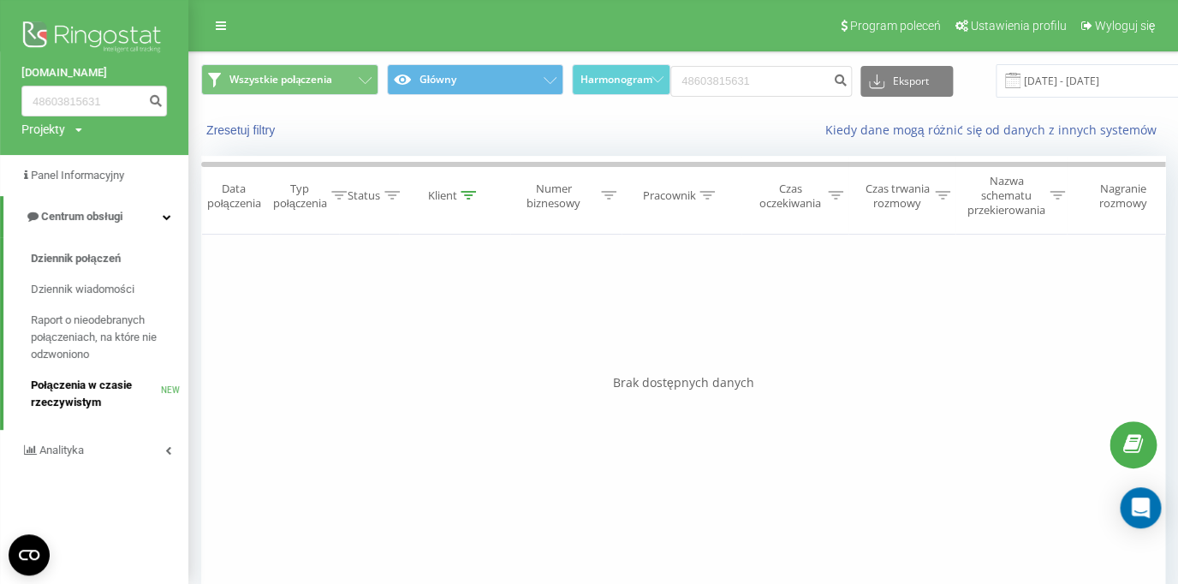
click at [86, 384] on span "Połączenia w czasie rzeczywistym" at bounding box center [96, 394] width 130 height 34
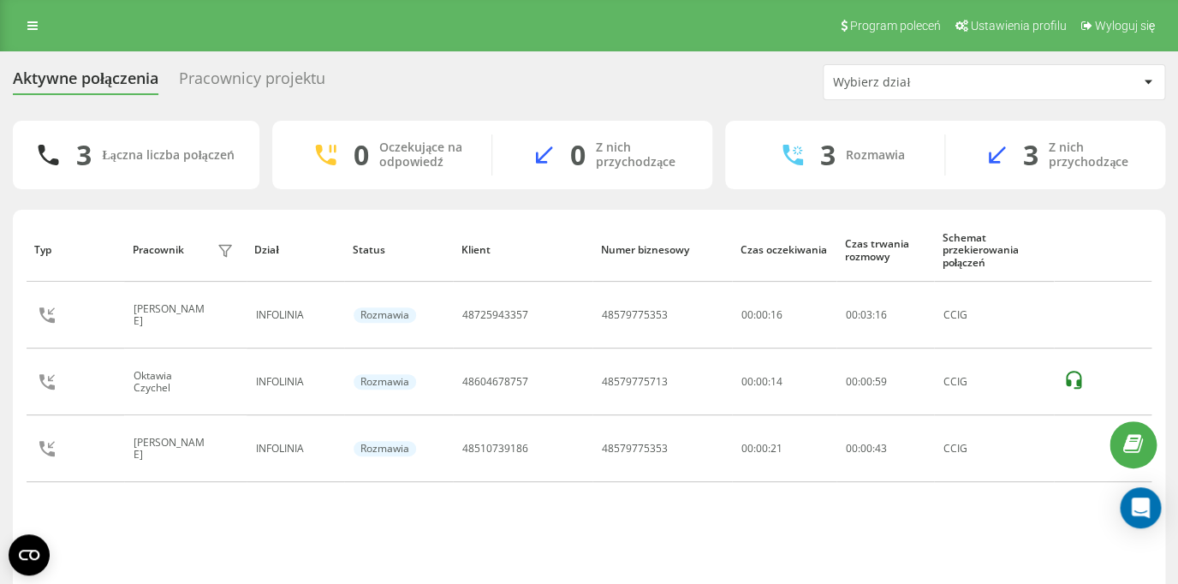
click at [238, 80] on div "Pracownicy projektu" at bounding box center [252, 82] width 146 height 27
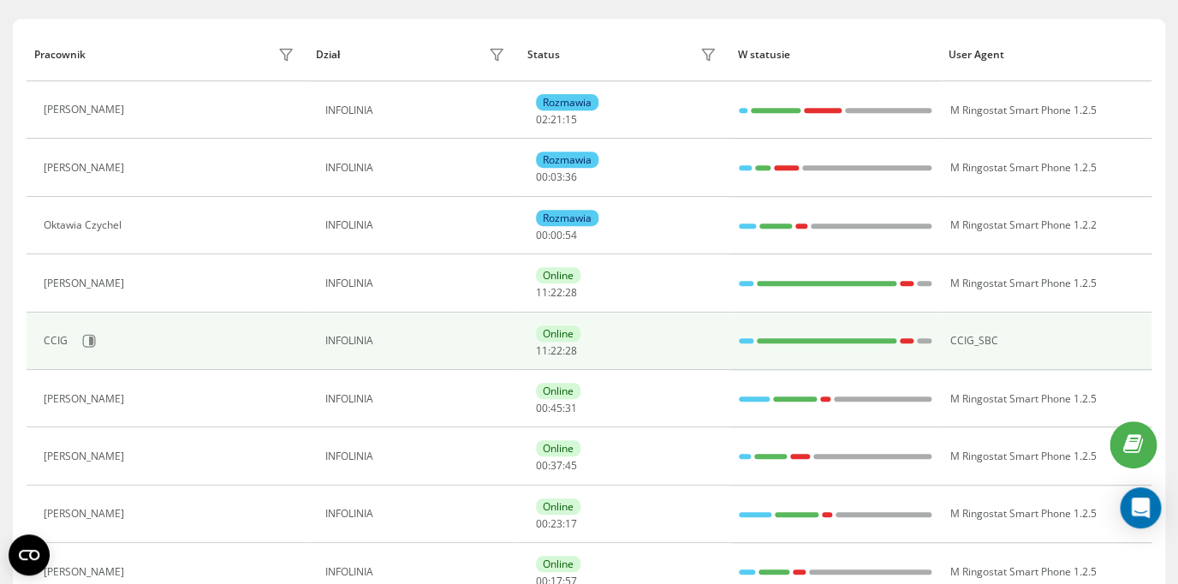
scroll to position [192, 0]
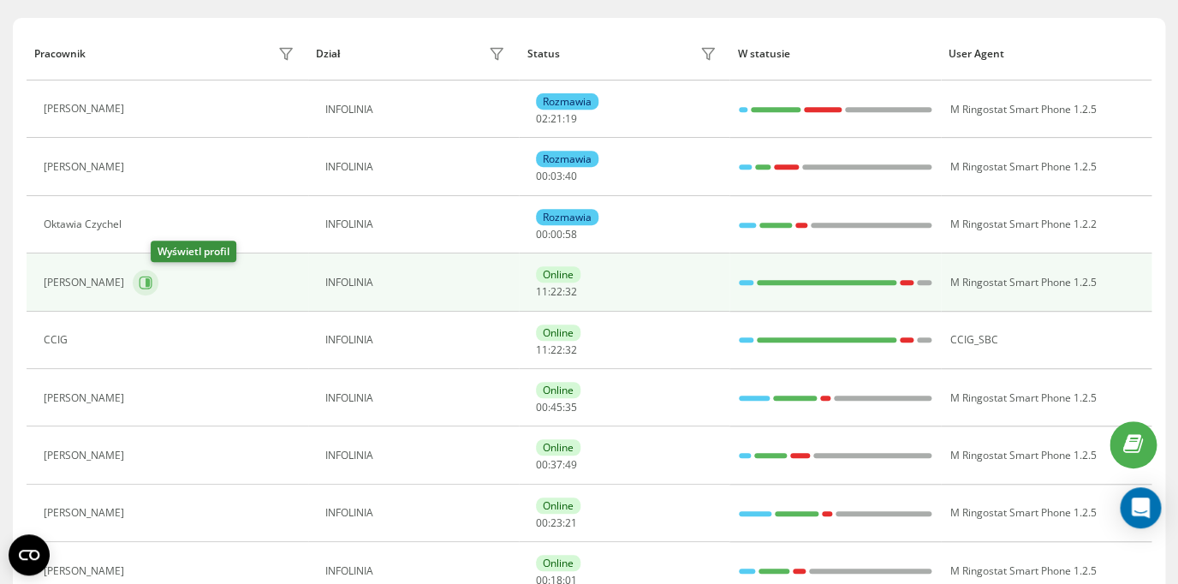
click at [158, 289] on button at bounding box center [146, 283] width 26 height 26
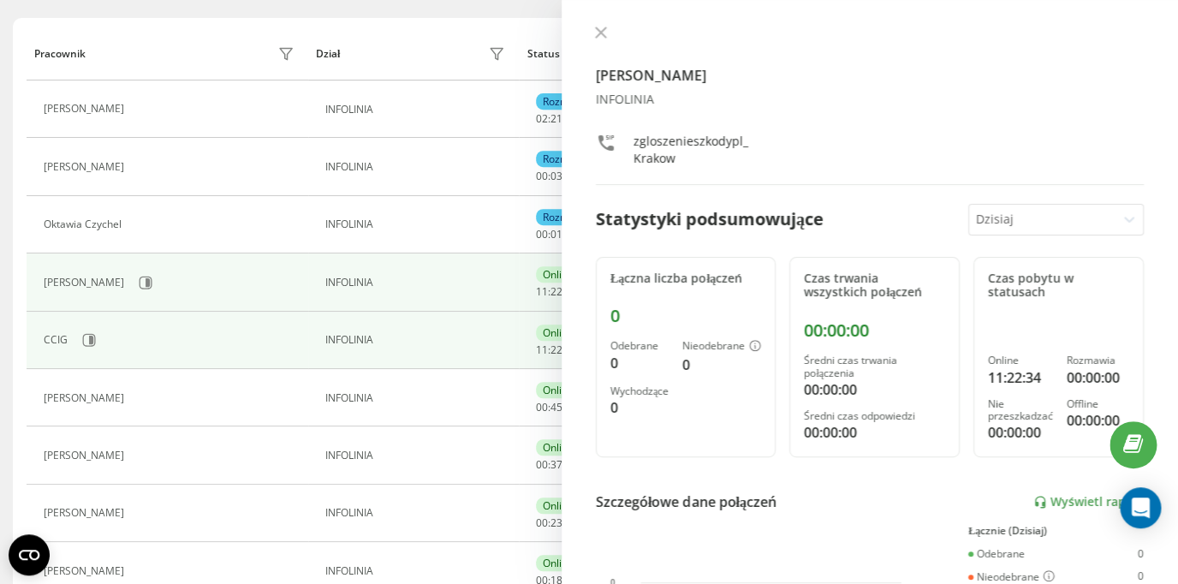
click at [175, 325] on td "CCIG" at bounding box center [168, 340] width 282 height 57
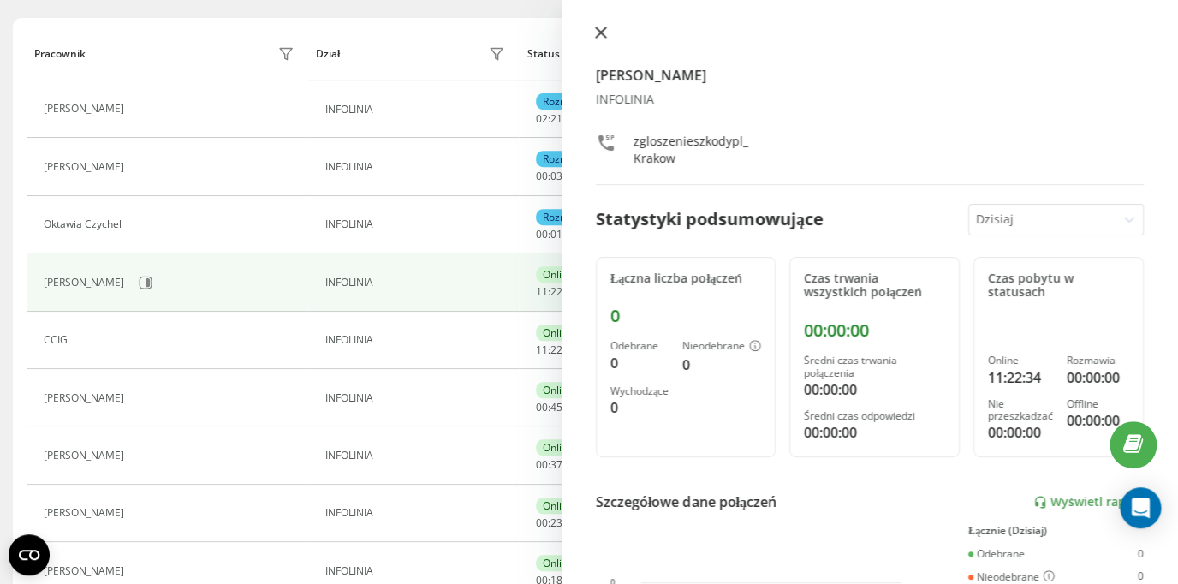
click at [596, 33] on icon at bounding box center [601, 33] width 12 height 12
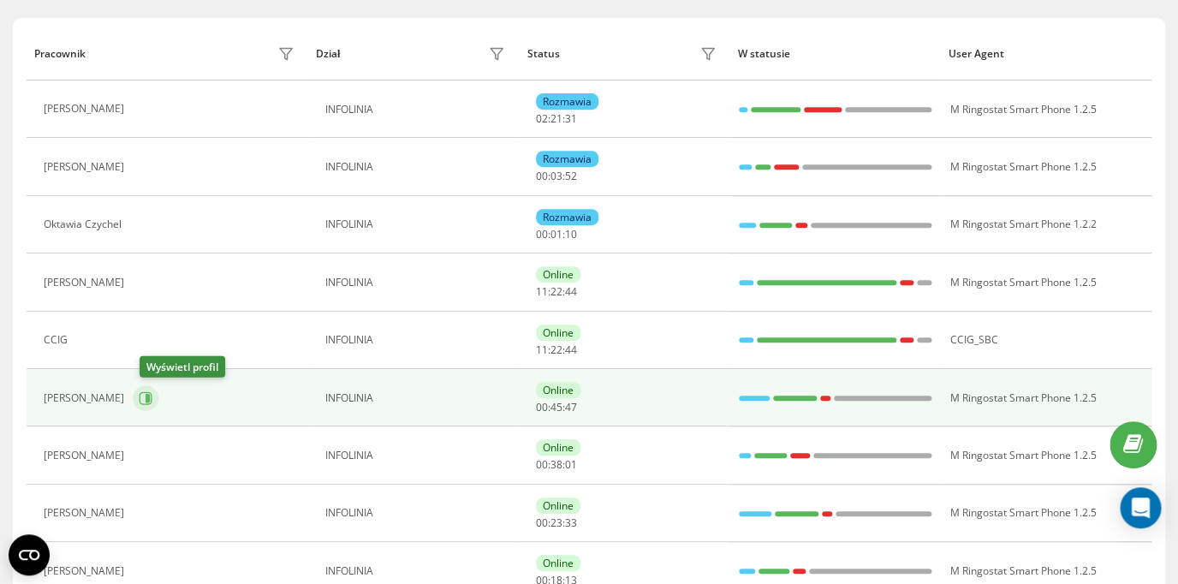
click at [150, 396] on icon at bounding box center [147, 398] width 4 height 9
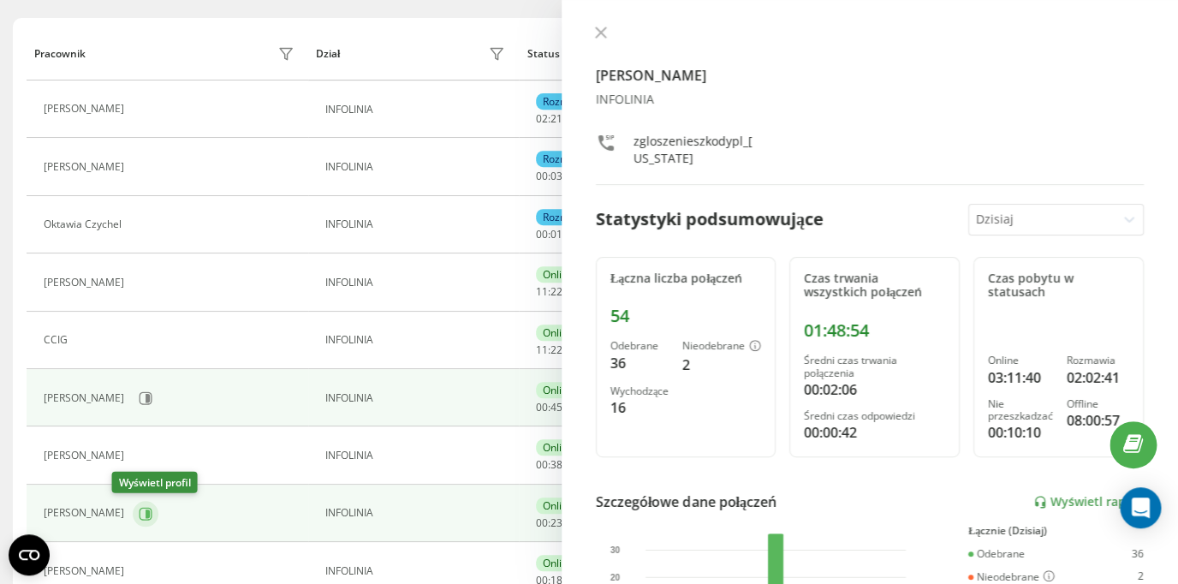
click at [145, 509] on icon at bounding box center [147, 512] width 4 height 9
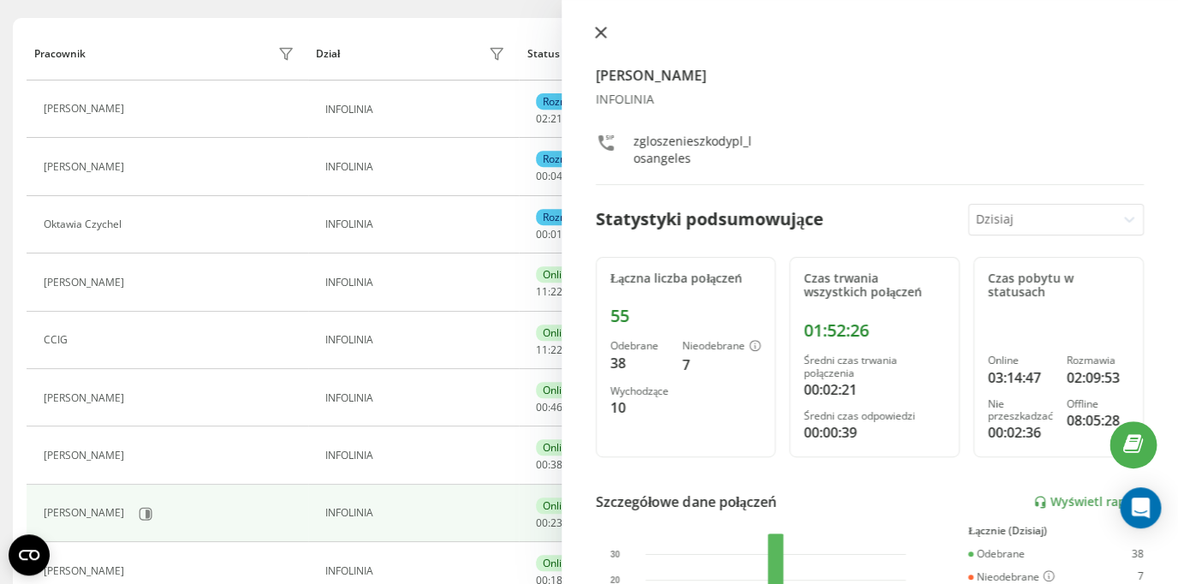
click at [603, 34] on icon at bounding box center [601, 33] width 12 height 12
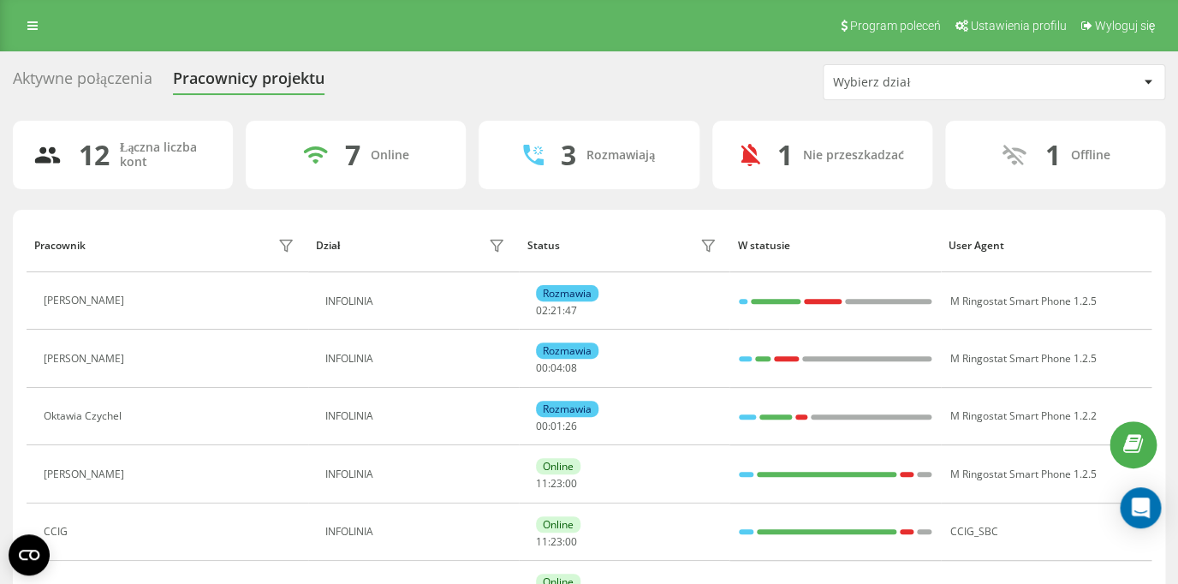
click at [75, 74] on div "Aktywne połączenia" at bounding box center [82, 82] width 139 height 27
